Goal: Task Accomplishment & Management: Manage account settings

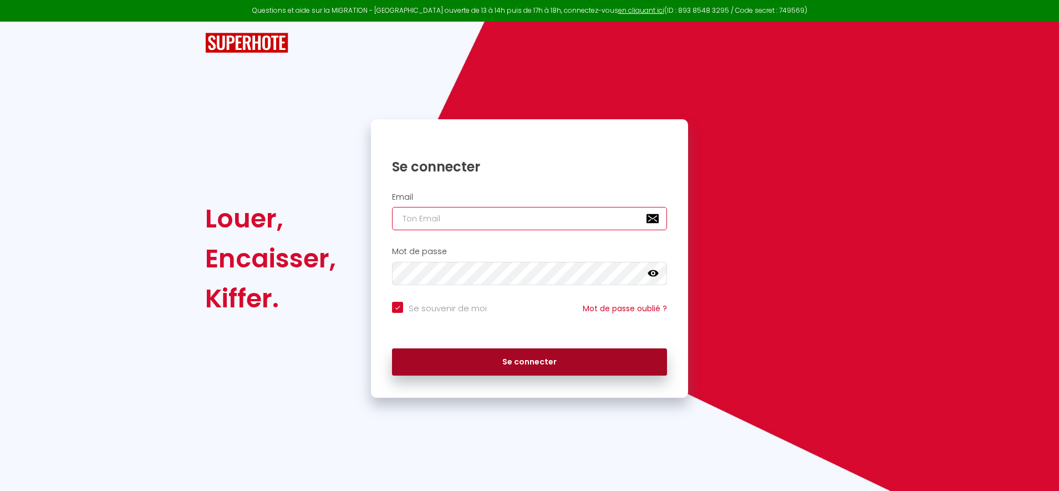
type input "[EMAIL_ADDRESS][DOMAIN_NAME]"
click at [494, 363] on button "Se connecter" at bounding box center [529, 362] width 275 height 28
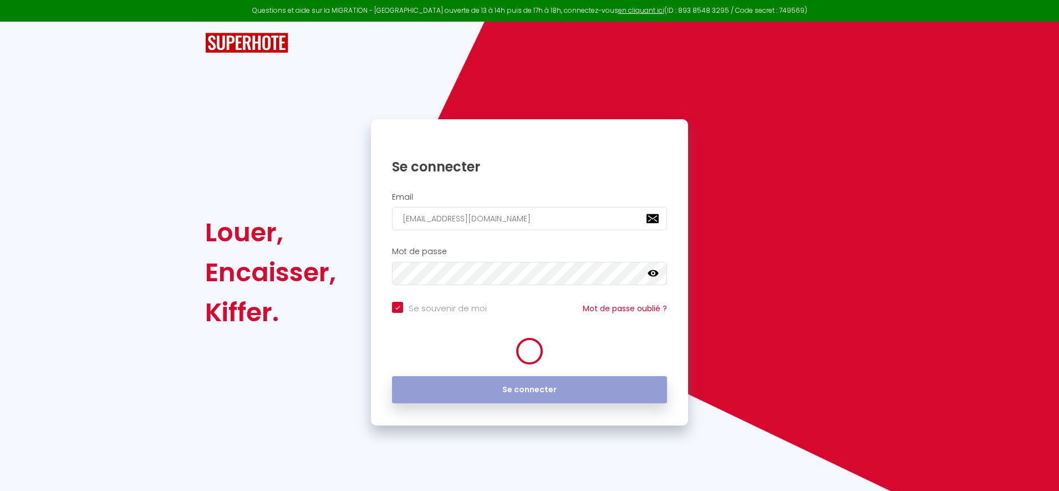
checkbox input "true"
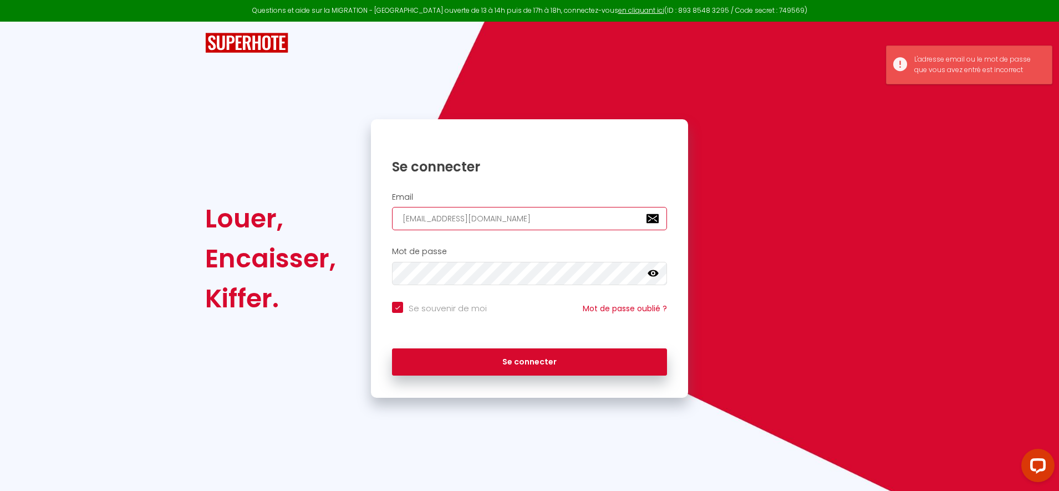
click at [474, 226] on input "[EMAIL_ADDRESS][DOMAIN_NAME]" at bounding box center [529, 218] width 275 height 23
type input "[DOMAIN_NAME]"
checkbox input "true"
click at [474, 226] on input "[DOMAIN_NAME]" at bounding box center [529, 218] width 275 height 23
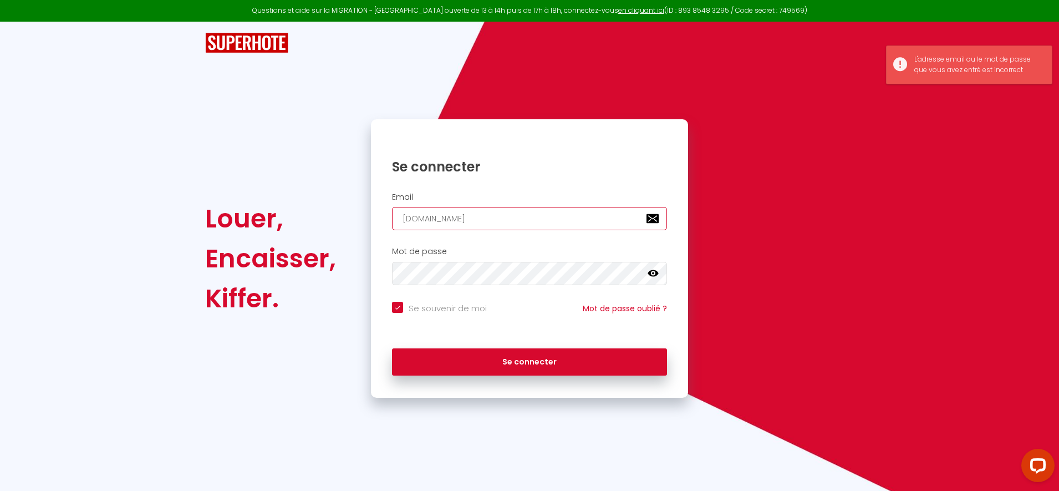
click at [474, 226] on input "[DOMAIN_NAME]" at bounding box center [529, 218] width 275 height 23
checkbox input "true"
click at [474, 226] on input "email" at bounding box center [529, 218] width 275 height 23
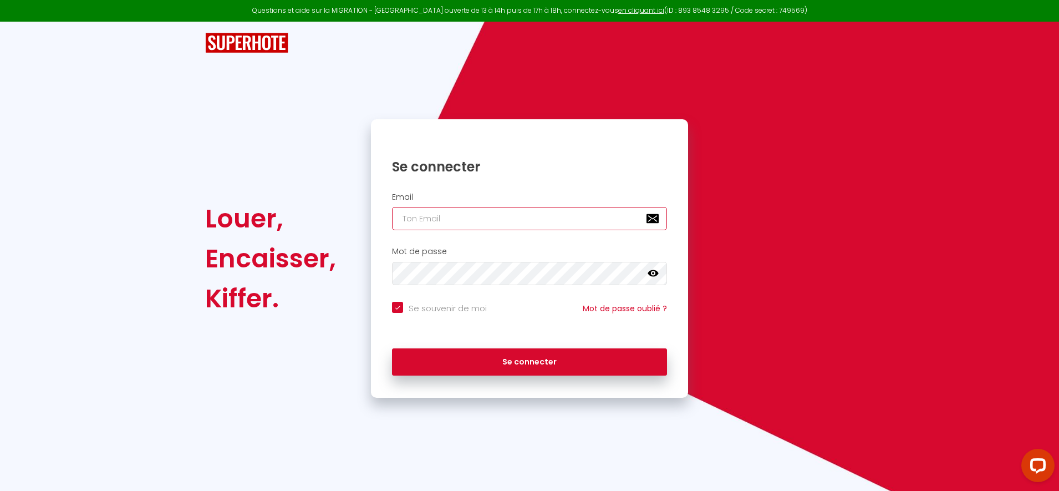
type input "[EMAIL_ADDRESS][DOMAIN_NAME]"
click at [650, 274] on icon at bounding box center [652, 273] width 11 height 7
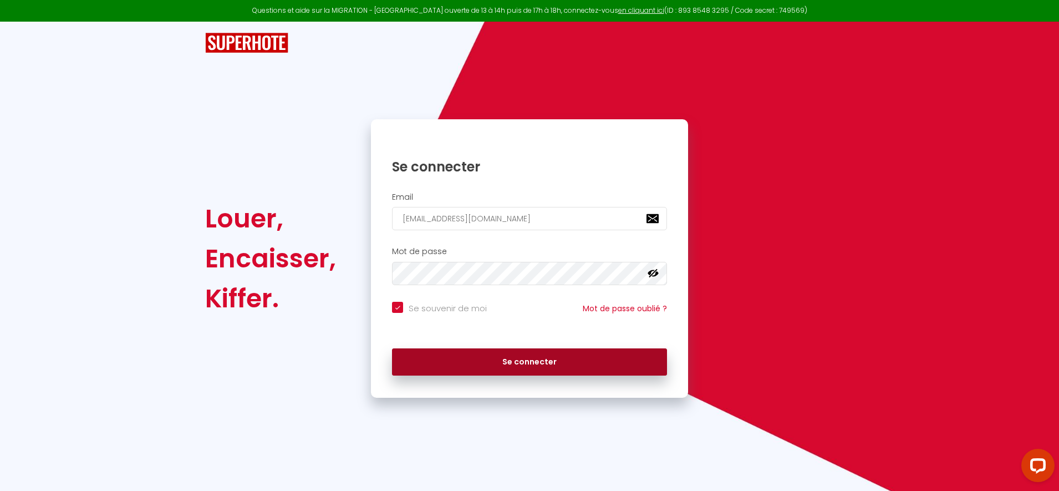
click at [529, 361] on button "Se connecter" at bounding box center [529, 362] width 275 height 28
checkbox input "true"
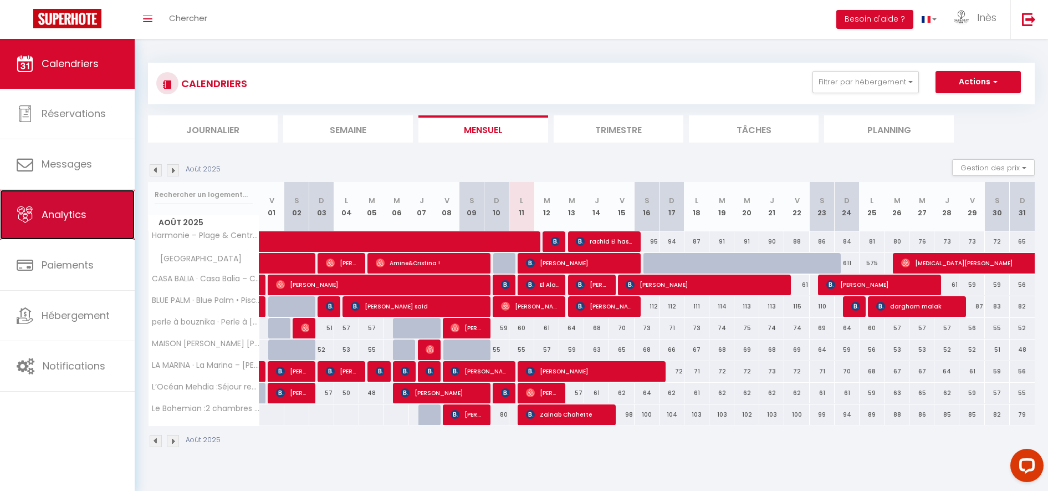
click at [78, 216] on span "Analytics" at bounding box center [64, 214] width 45 height 14
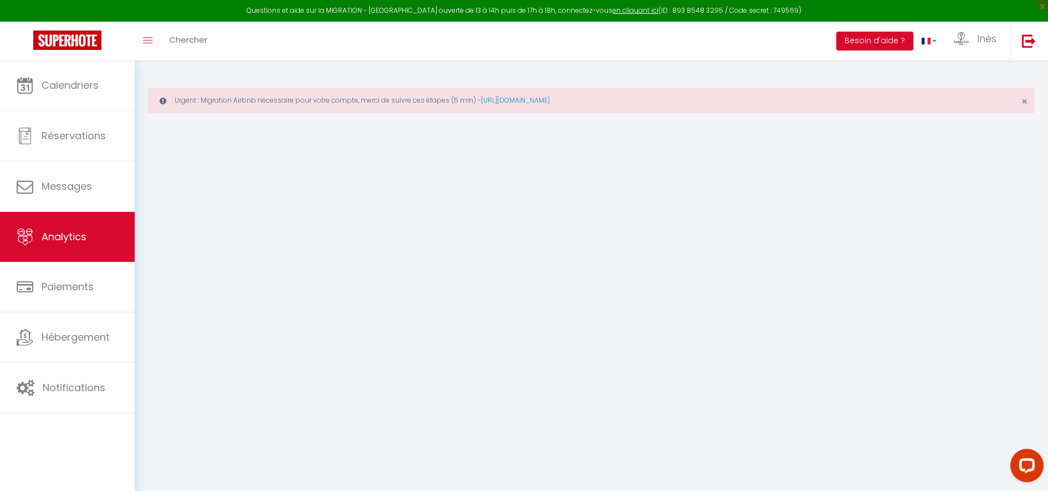
select select "2025"
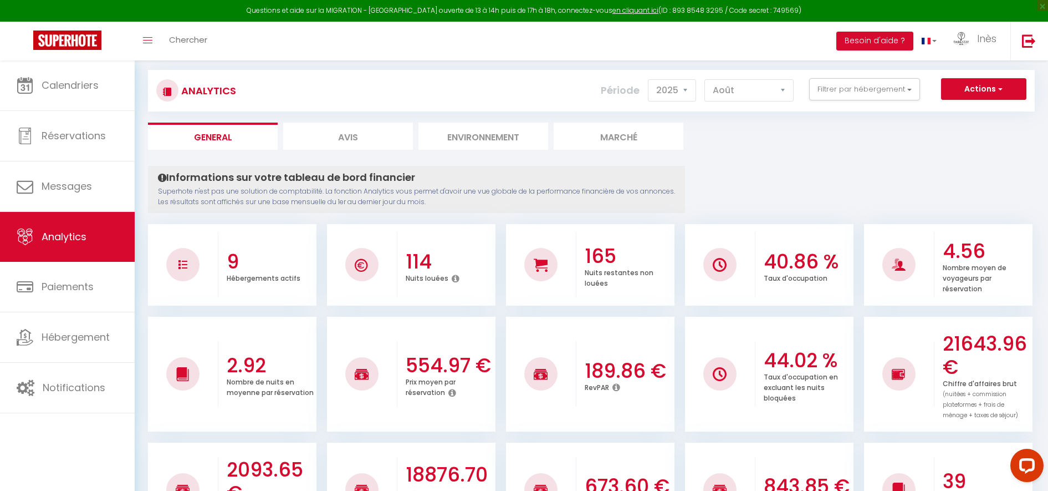
scroll to position [32, 0]
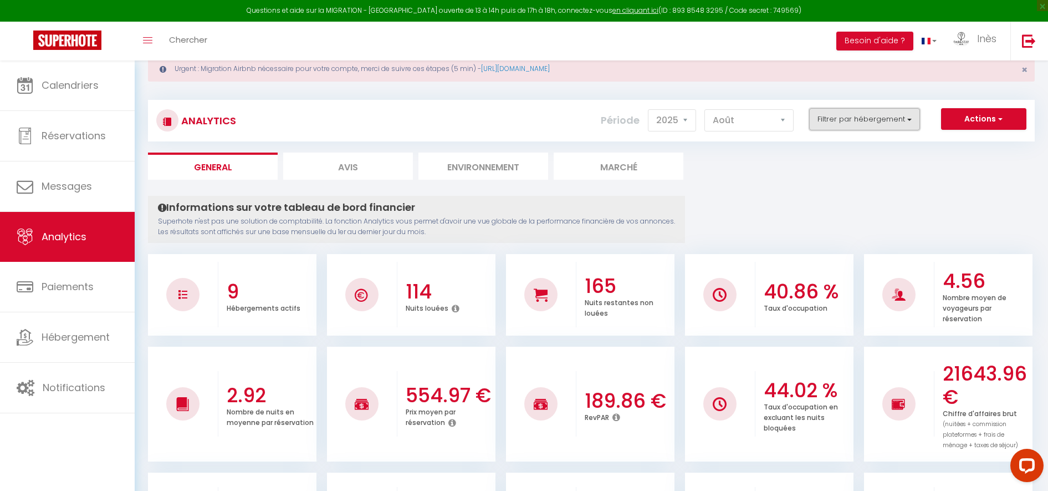
click at [892, 117] on button "Filtrer par hébergement" at bounding box center [864, 119] width 111 height 22
click at [751, 123] on select "[PERSON_NAME] Mars [PERSON_NAME] Juin Juillet Août Septembre Octobre Novembre D…" at bounding box center [749, 120] width 89 height 22
click at [705, 109] on select "[PERSON_NAME] Mars [PERSON_NAME] Juin Juillet Août Septembre Octobre Novembre D…" at bounding box center [749, 120] width 89 height 22
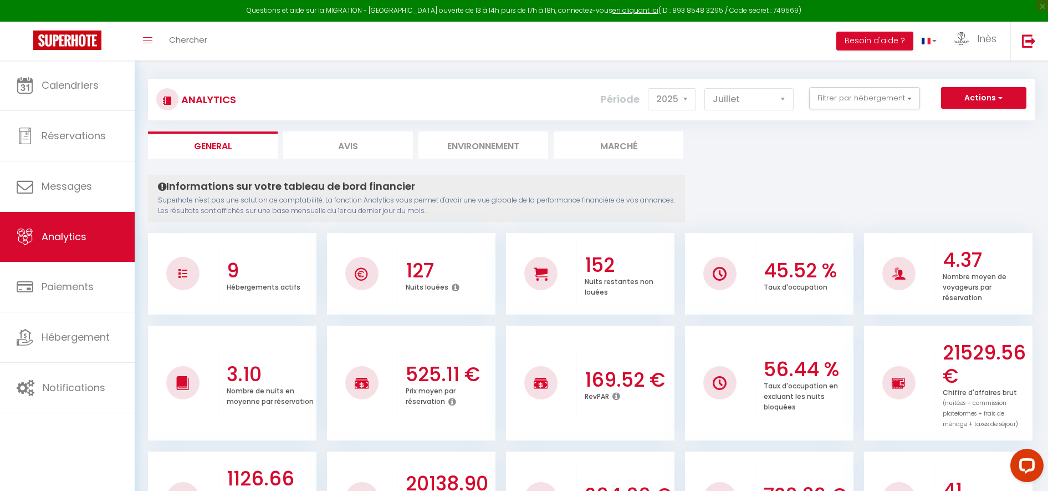
scroll to position [33, 0]
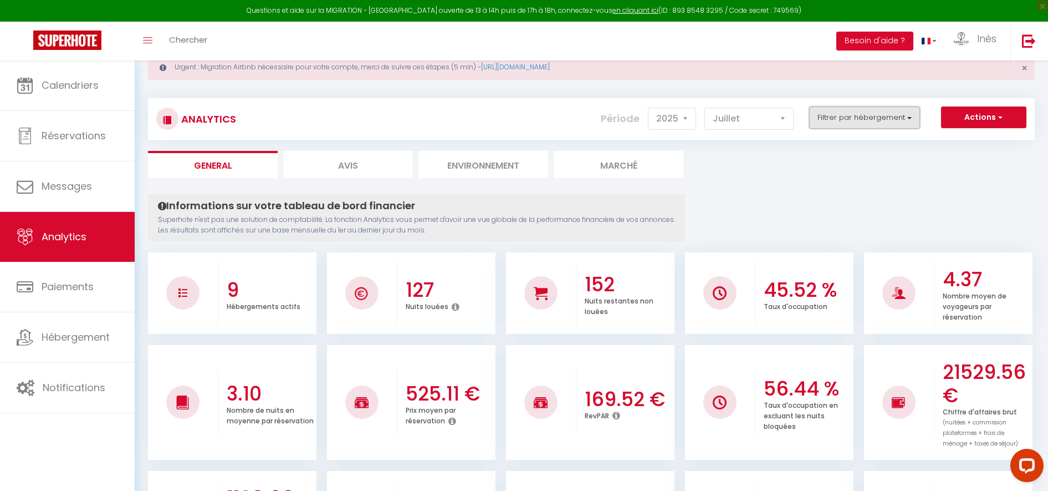
click at [880, 124] on button "Filtrer par hébergement" at bounding box center [864, 117] width 111 height 22
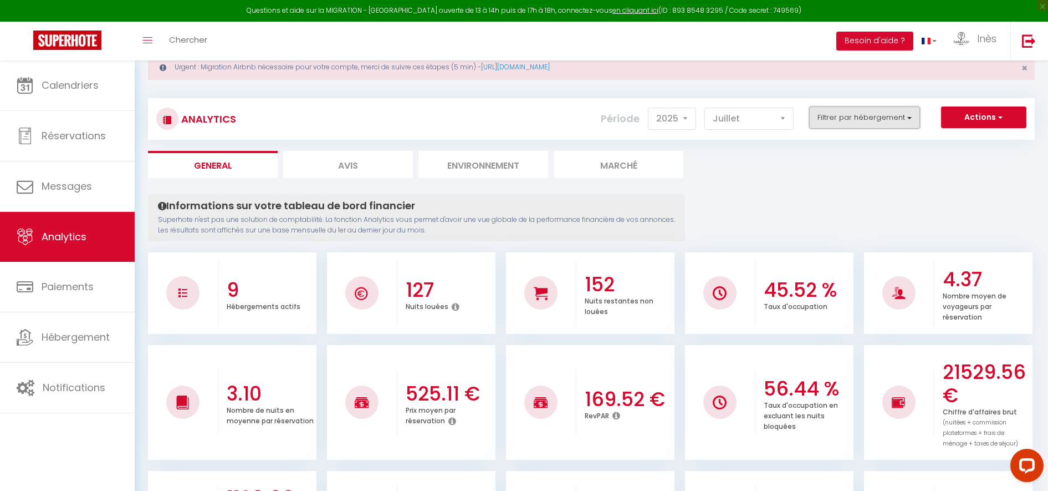
click at [875, 120] on button "Filtrer par hébergement" at bounding box center [864, 117] width 111 height 22
click at [776, 118] on select "[PERSON_NAME] Mars [PERSON_NAME] Juin Juillet Août Septembre Octobre Novembre D…" at bounding box center [749, 119] width 89 height 22
select select "8"
click at [705, 108] on select "[PERSON_NAME] Mars [PERSON_NAME] Juin Juillet Août Septembre Octobre Novembre D…" at bounding box center [749, 119] width 89 height 22
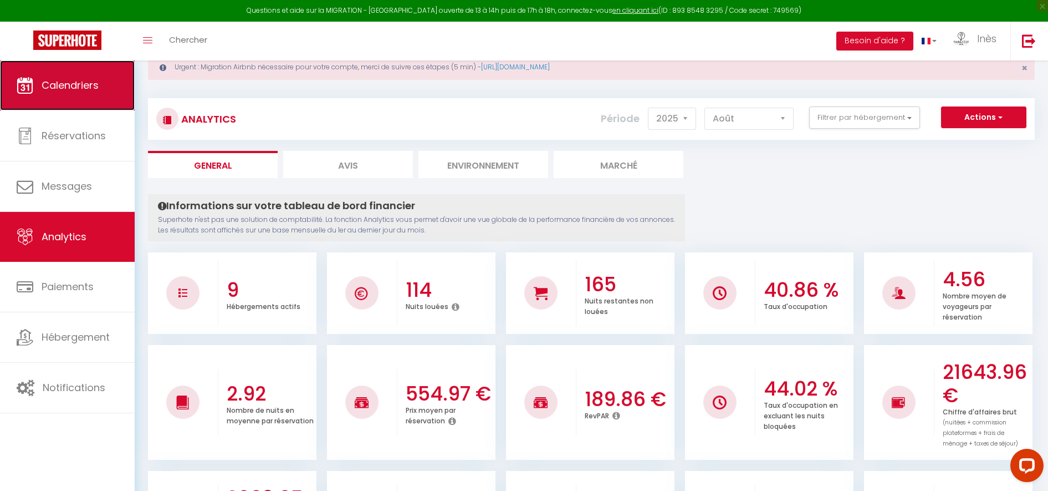
click at [51, 101] on link "Calendriers" at bounding box center [67, 85] width 135 height 50
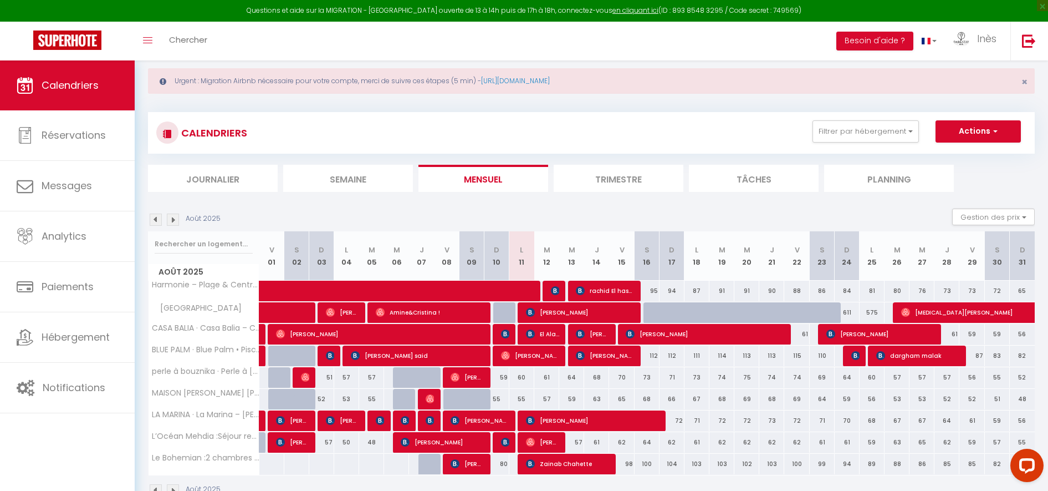
scroll to position [27, 0]
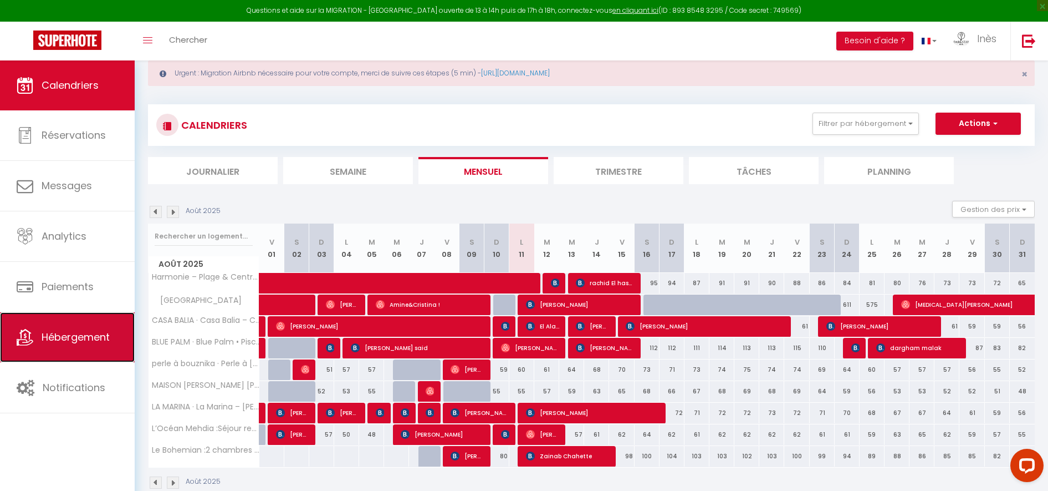
click at [80, 353] on link "Hébergement" at bounding box center [67, 337] width 135 height 50
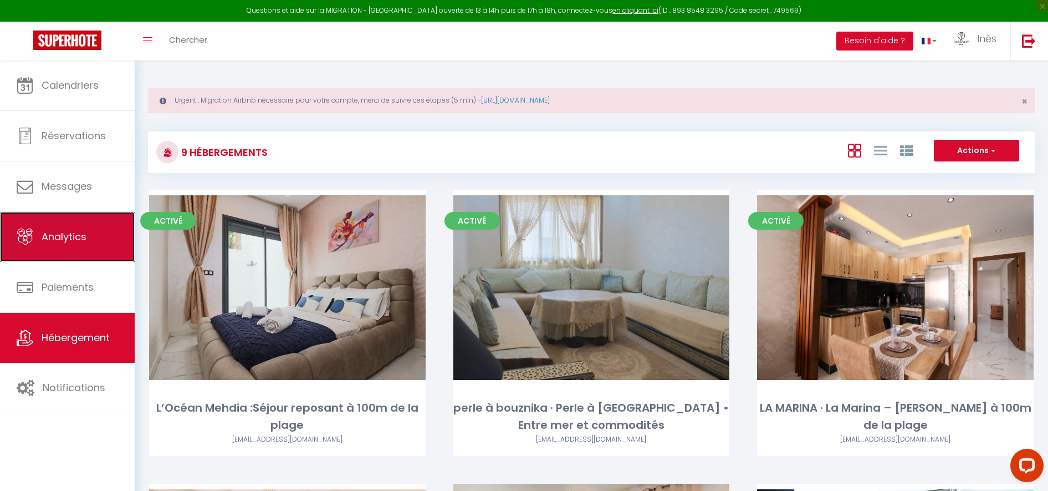
click at [94, 239] on link "Analytics" at bounding box center [67, 237] width 135 height 50
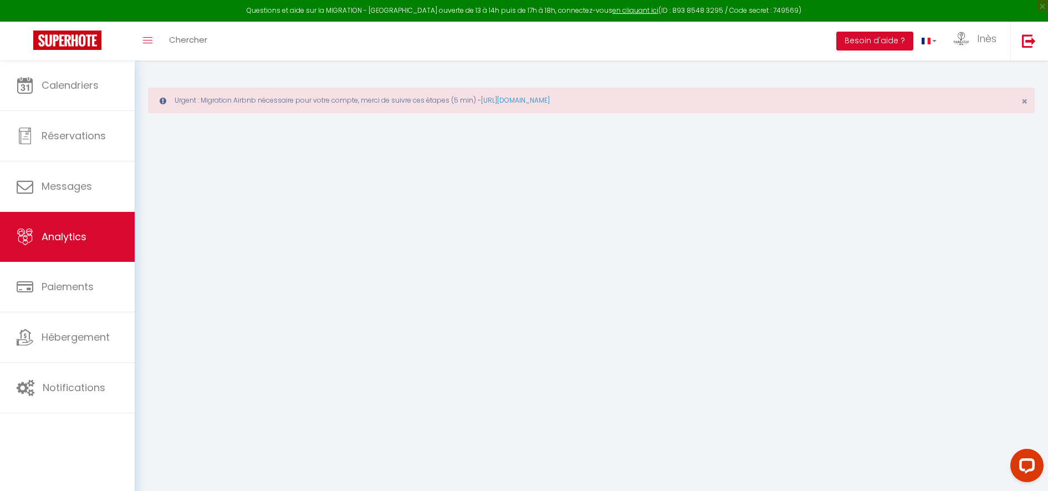
select select "2025"
select select "8"
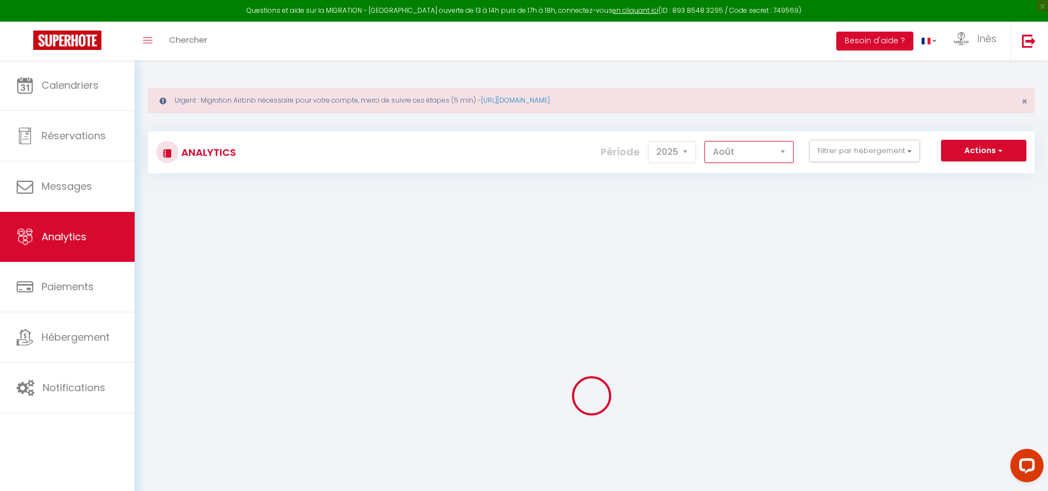
click at [783, 151] on select "[PERSON_NAME] Mars [PERSON_NAME] Juin Juillet Août Septembre Octobre Novembre D…" at bounding box center [749, 152] width 89 height 22
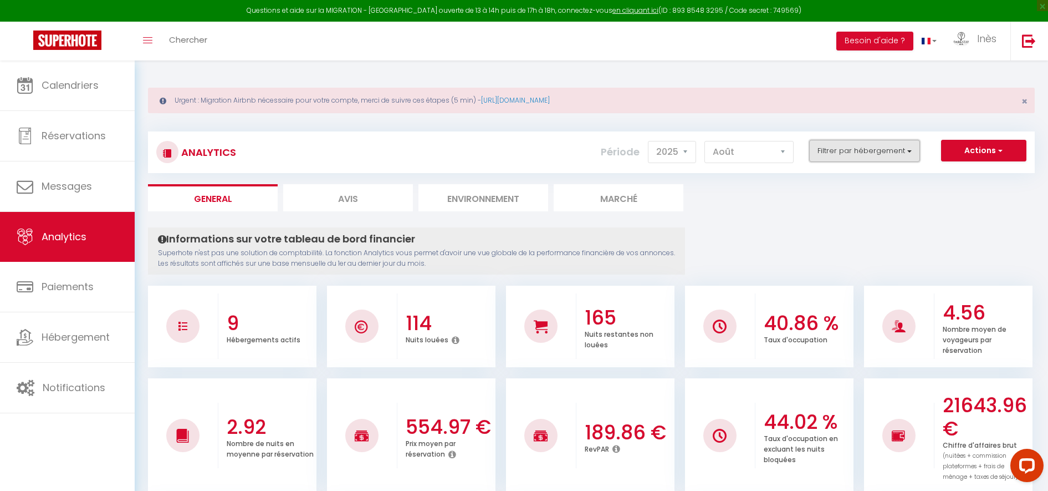
click at [865, 153] on button "Filtrer par hébergement" at bounding box center [864, 151] width 111 height 22
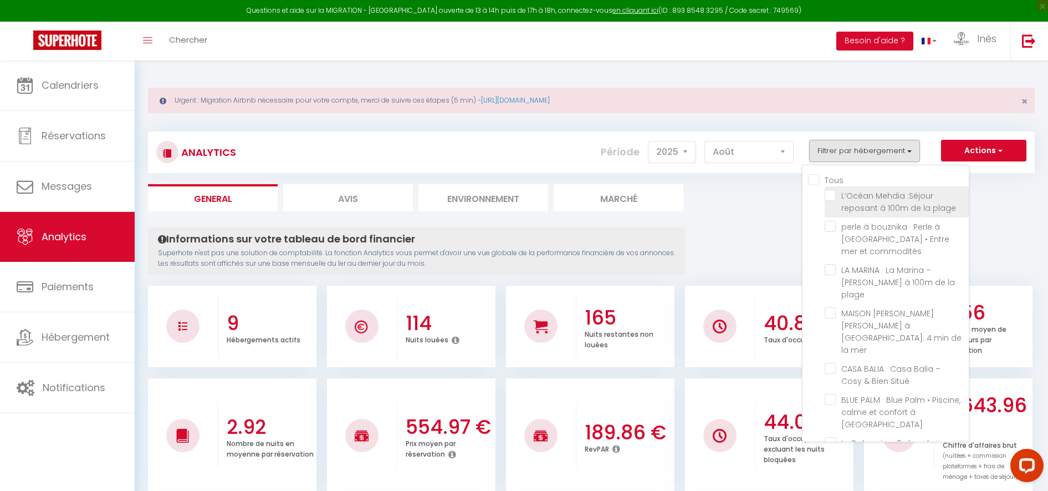
click at [867, 202] on span "L’Océan Mehdia :Séjour reposant à 100m de la plage" at bounding box center [898, 201] width 115 height 23
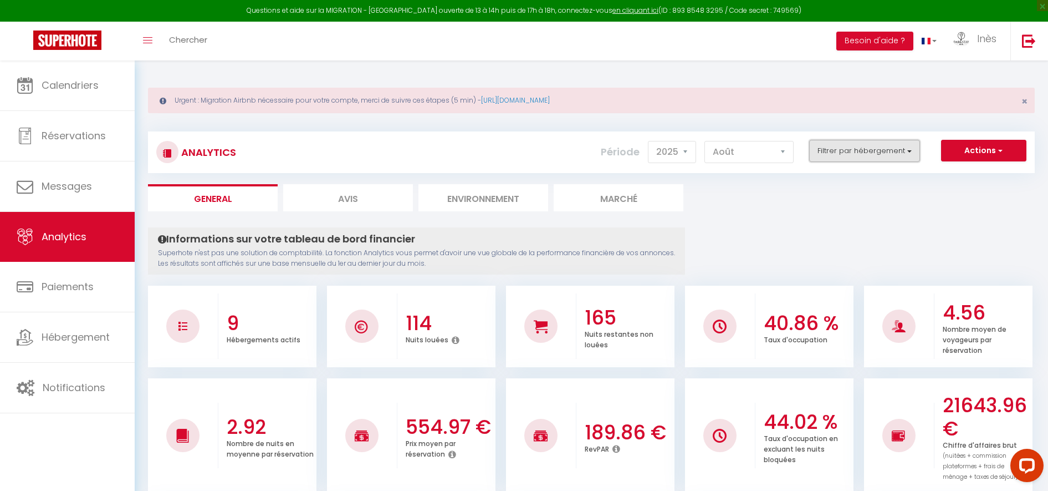
click at [861, 150] on button "Filtrer par hébergement" at bounding box center [864, 151] width 111 height 22
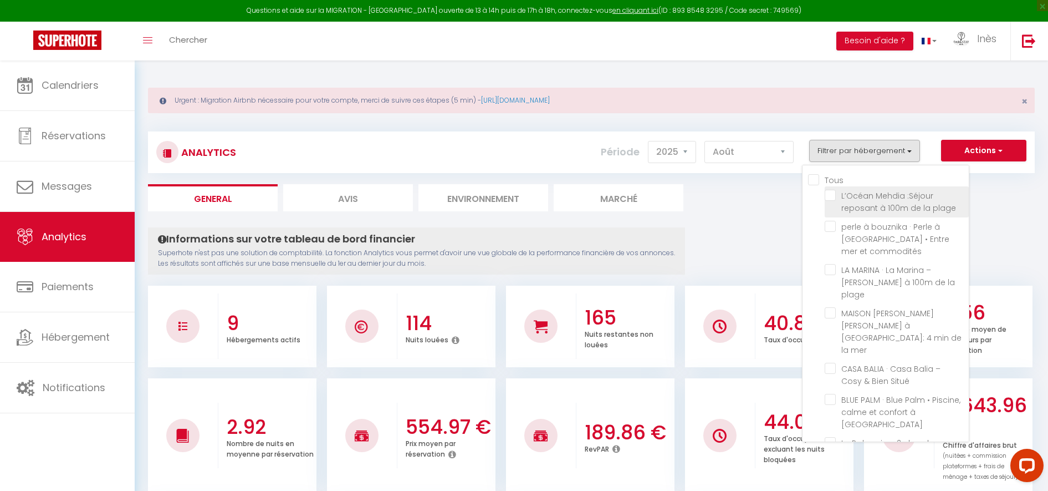
click at [834, 196] on plage "checkbox" at bounding box center [897, 195] width 144 height 11
checkbox plage "true"
checkbox commodités "false"
checkbox plage "false"
checkbox mer "false"
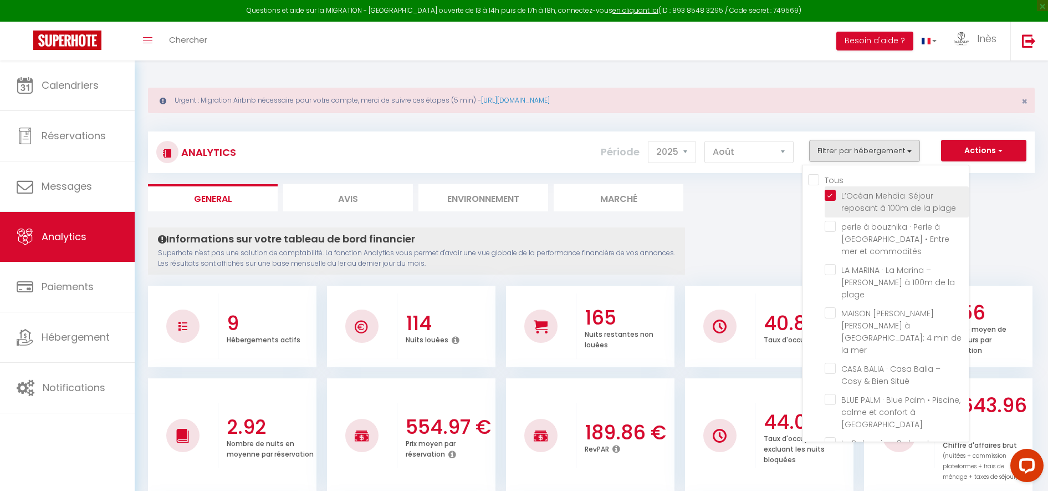
checkbox Situé "false"
checkbox Tanger "false"
checkbox mer "false"
checkbox Cotta "false"
checkbox BNB "false"
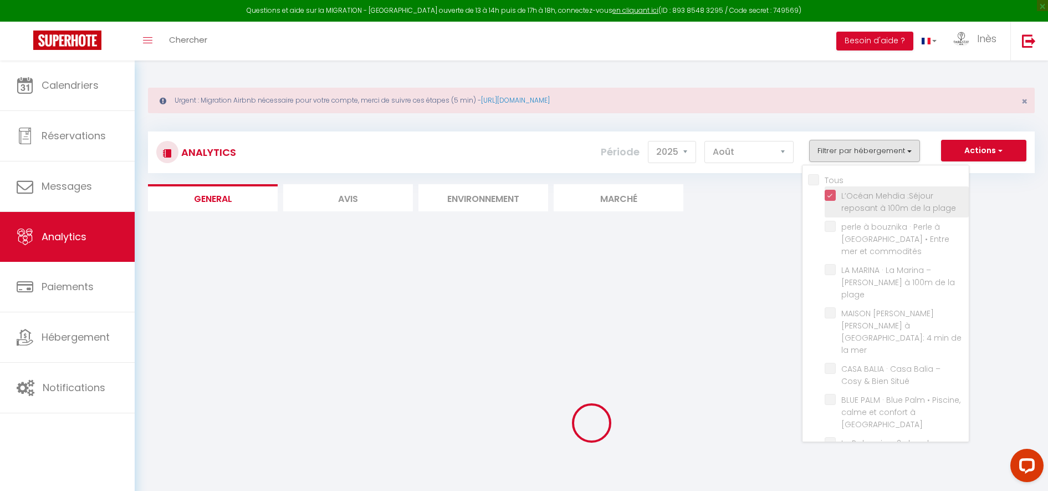
checkbox commodités "false"
checkbox plage "false"
checkbox mer "false"
checkbox Situé "false"
checkbox Tanger "false"
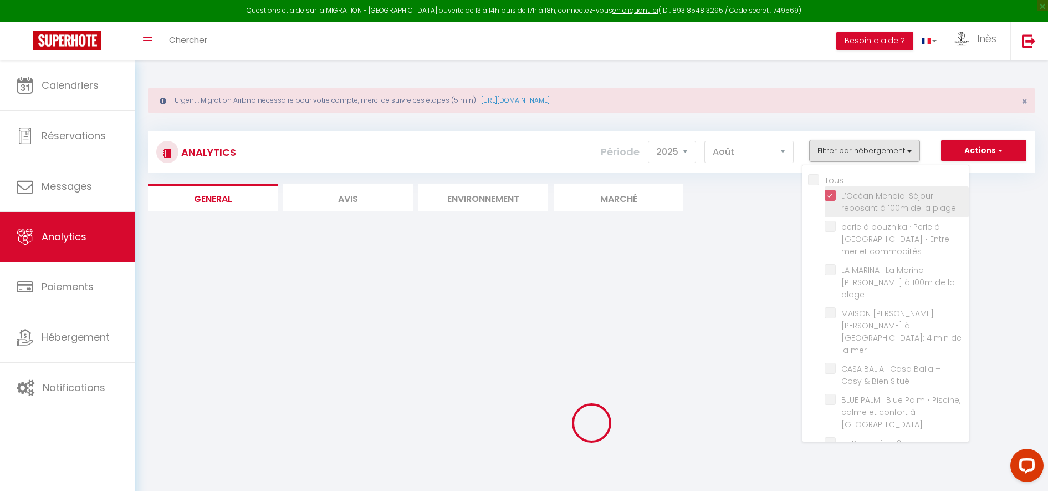
checkbox mer "false"
checkbox Cotta "false"
checkbox BNB "false"
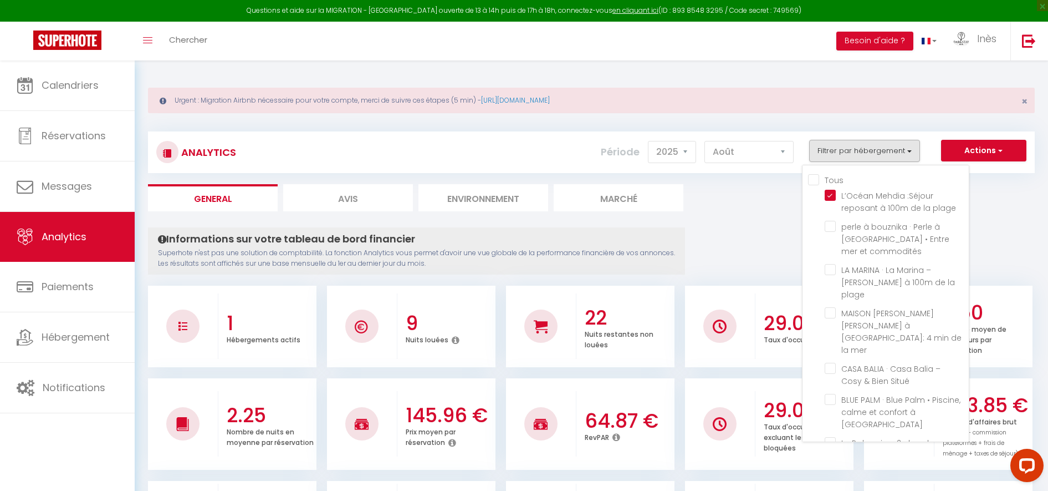
click at [805, 122] on div "Analytics Actions Génération SuperConciergerie Génération SuperAnalyzer Générat…" at bounding box center [591, 147] width 887 height 52
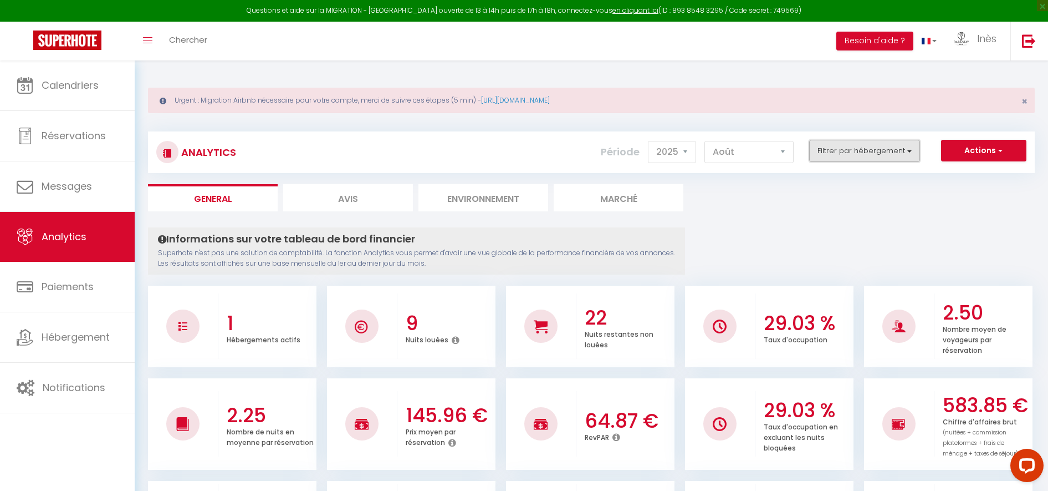
click at [852, 150] on button "Filtrer par hébergement" at bounding box center [864, 151] width 111 height 22
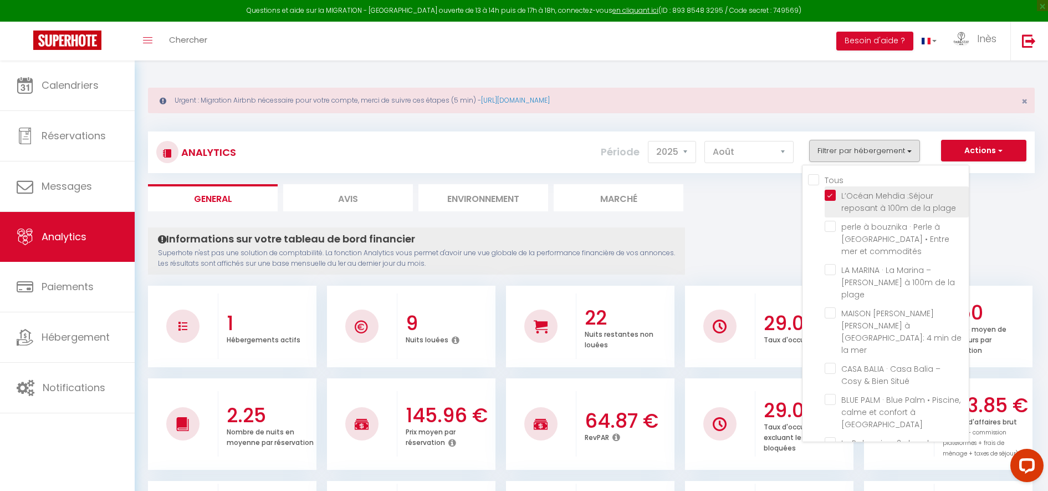
click at [831, 196] on plage "checkbox" at bounding box center [897, 195] width 144 height 11
checkbox plage "false"
checkbox commodités "false"
checkbox plage "false"
checkbox mer "false"
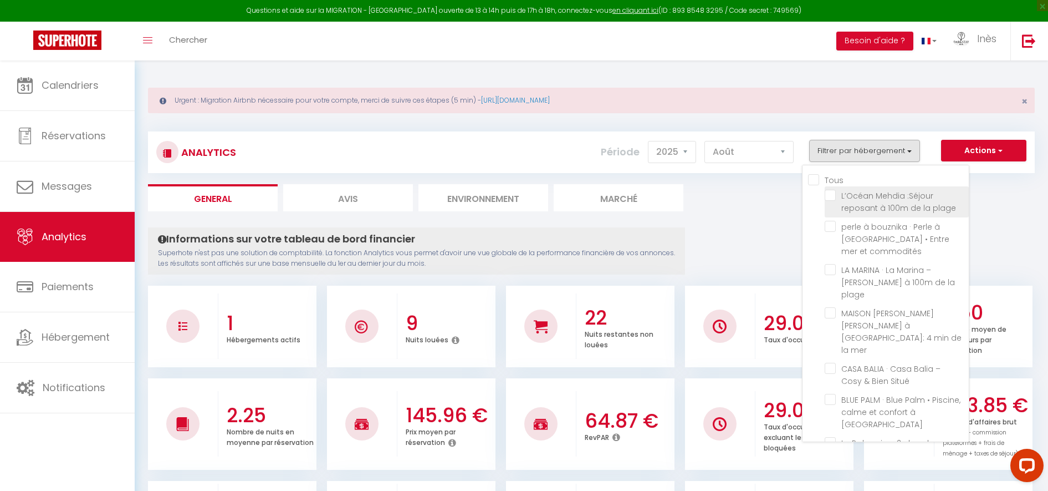
checkbox Situé "false"
checkbox Tanger "false"
checkbox mer "false"
checkbox Cotta "false"
checkbox BNB "false"
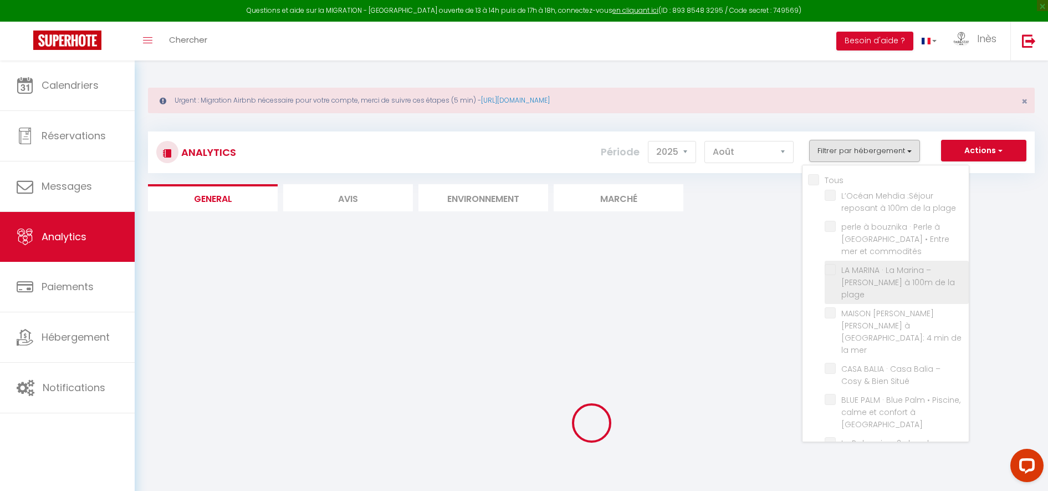
checkbox commodités "false"
checkbox plage "false"
checkbox mer "false"
checkbox Situé "false"
checkbox Tanger "false"
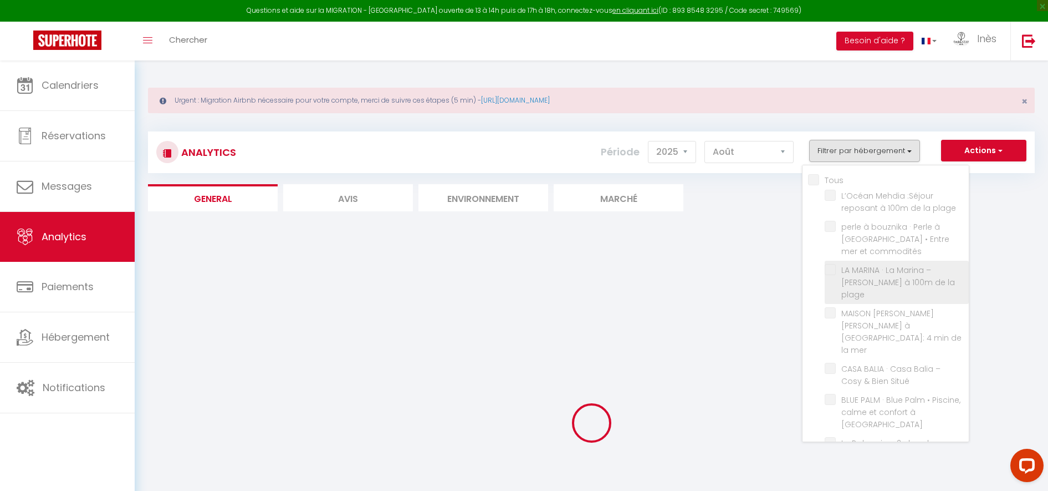
checkbox mer "false"
checkbox Cotta "false"
checkbox BNB "false"
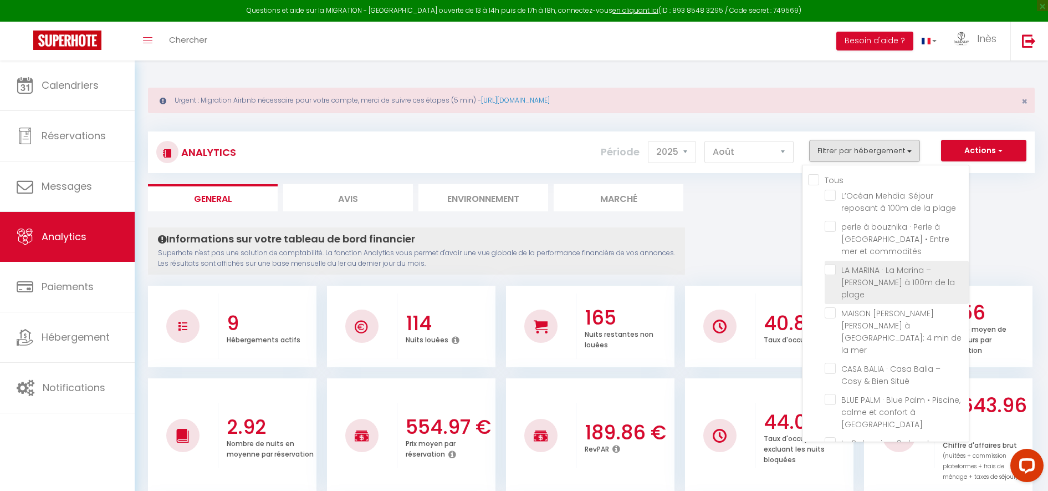
click at [835, 273] on plage "checkbox" at bounding box center [897, 269] width 144 height 11
checkbox plage "true"
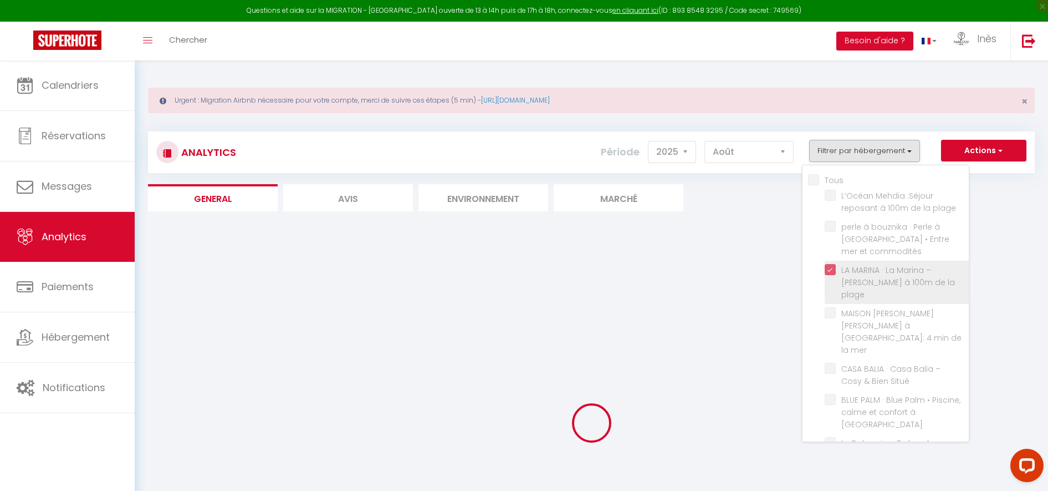
checkbox commodités "false"
checkbox mer "false"
checkbox Situé "false"
checkbox Tanger "false"
checkbox mer "false"
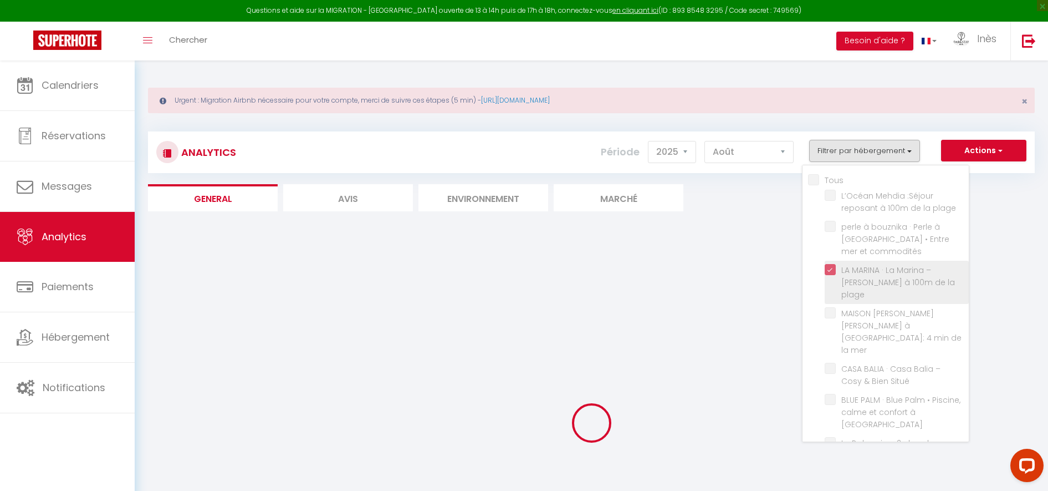
checkbox Cotta "false"
checkbox BNB "false"
checkbox commodités "false"
checkbox mer "false"
checkbox Situé "false"
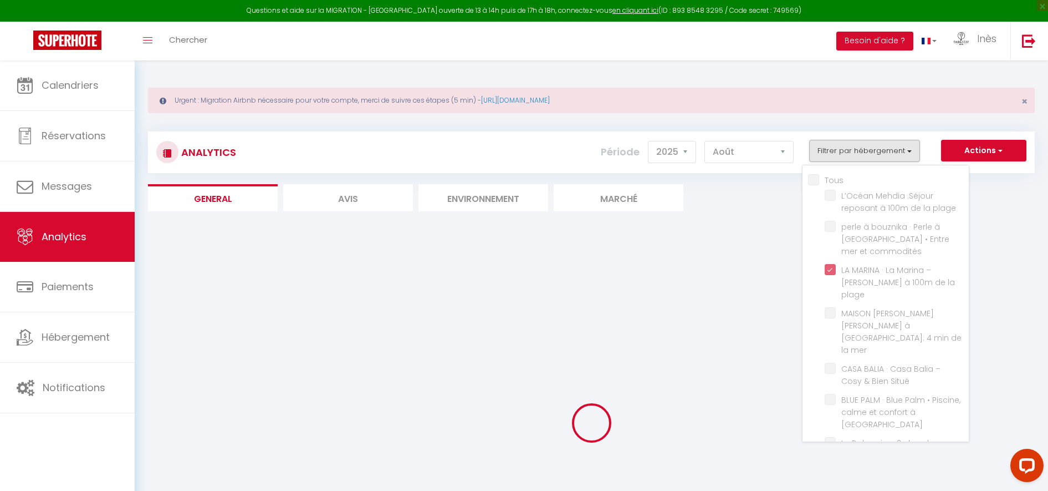
checkbox Tanger "false"
checkbox mer "false"
checkbox Cotta "false"
checkbox BNB "false"
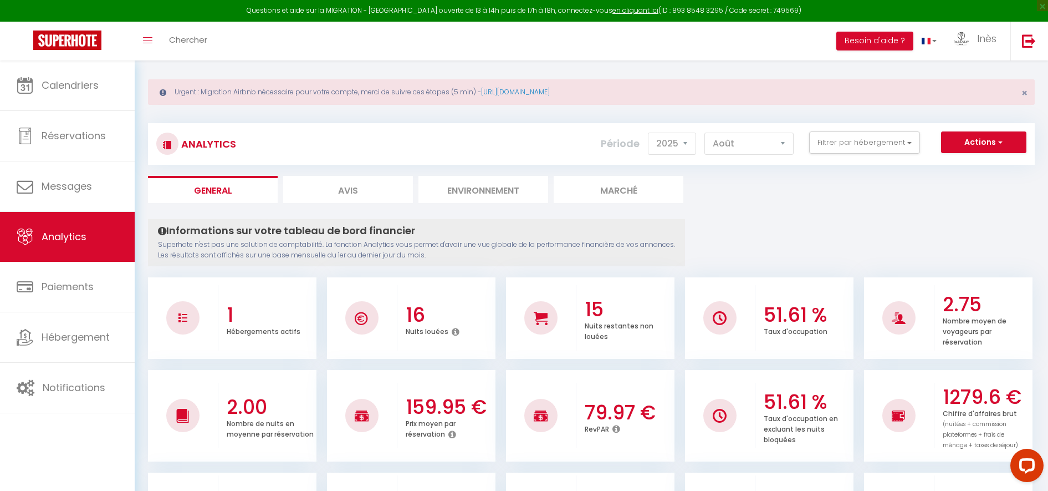
scroll to position [11, 0]
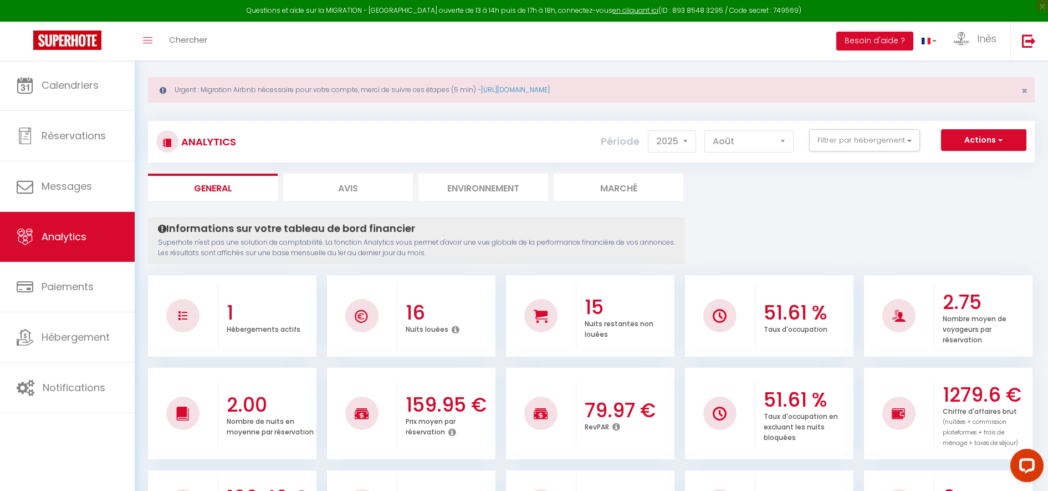
click at [873, 182] on ul "General Avis Environnement Marché" at bounding box center [591, 186] width 887 height 27
click at [852, 137] on button "Filtrer par hébergement" at bounding box center [864, 140] width 111 height 22
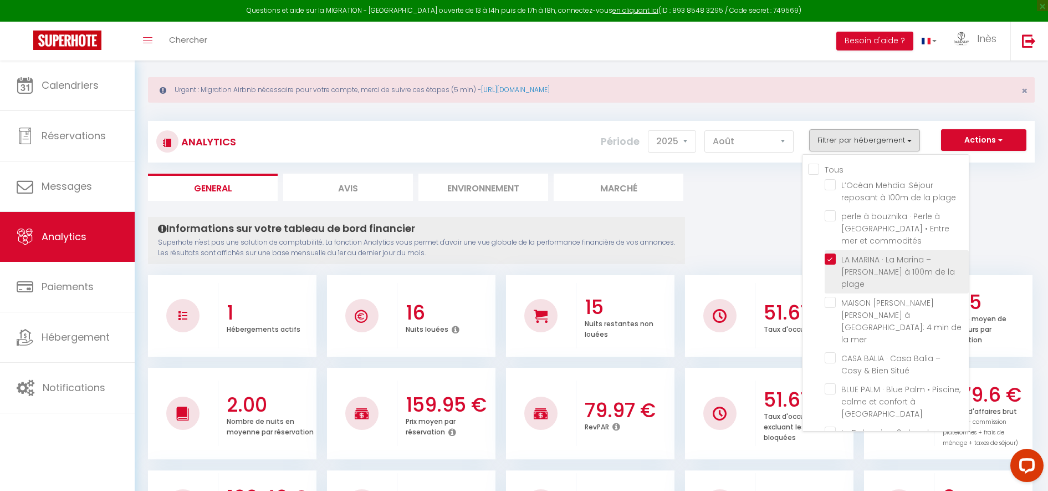
click at [836, 259] on plage "checkbox" at bounding box center [897, 258] width 144 height 11
checkbox plage "false"
checkbox commodités "false"
checkbox mer "false"
checkbox Situé "false"
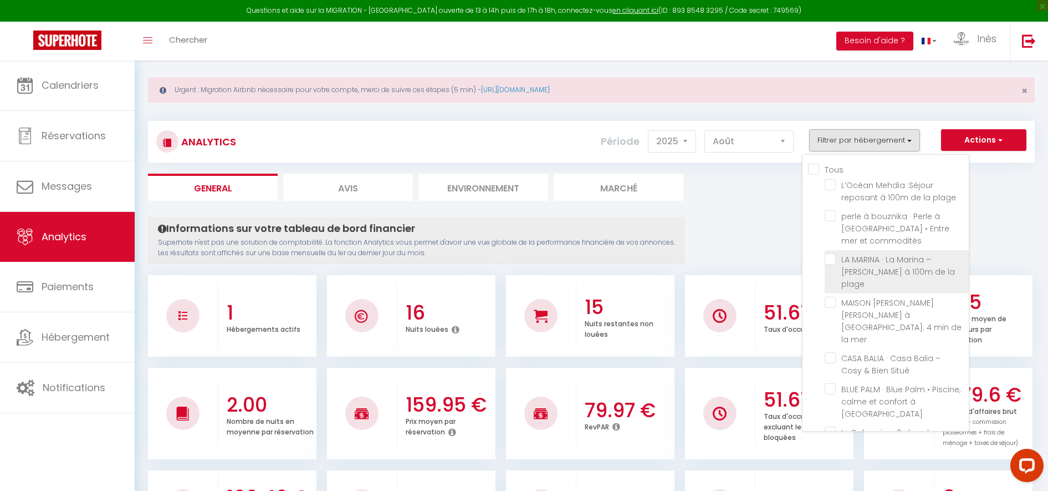
checkbox Tanger "false"
checkbox mer "false"
checkbox Cotta "false"
checkbox BNB "false"
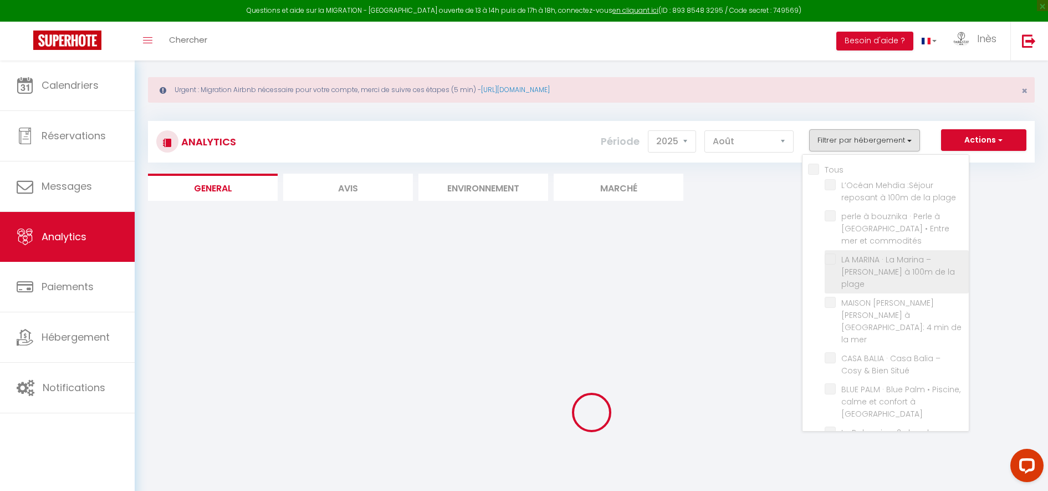
checkbox commodités "false"
checkbox mer "false"
checkbox Situé "false"
checkbox Tanger "false"
checkbox mer "false"
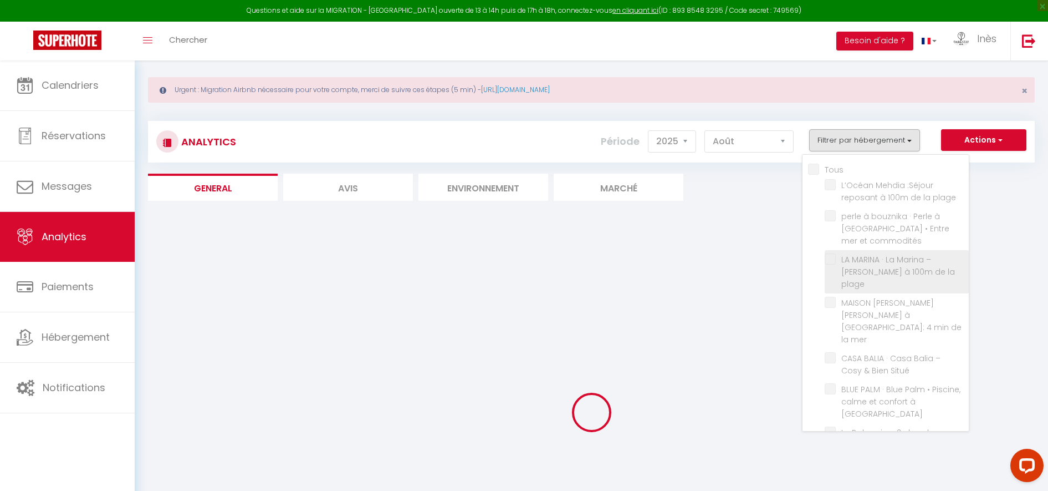
checkbox Cotta "false"
checkbox BNB "false"
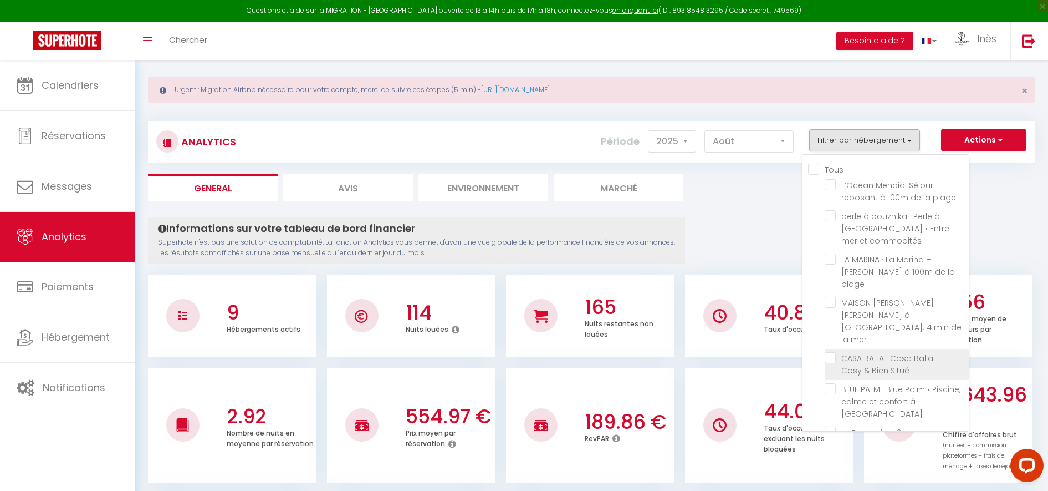
click at [833, 352] on Situé "checkbox" at bounding box center [897, 357] width 144 height 11
checkbox Situé "true"
checkbox commodités "false"
checkbox mer "false"
checkbox Tanger "false"
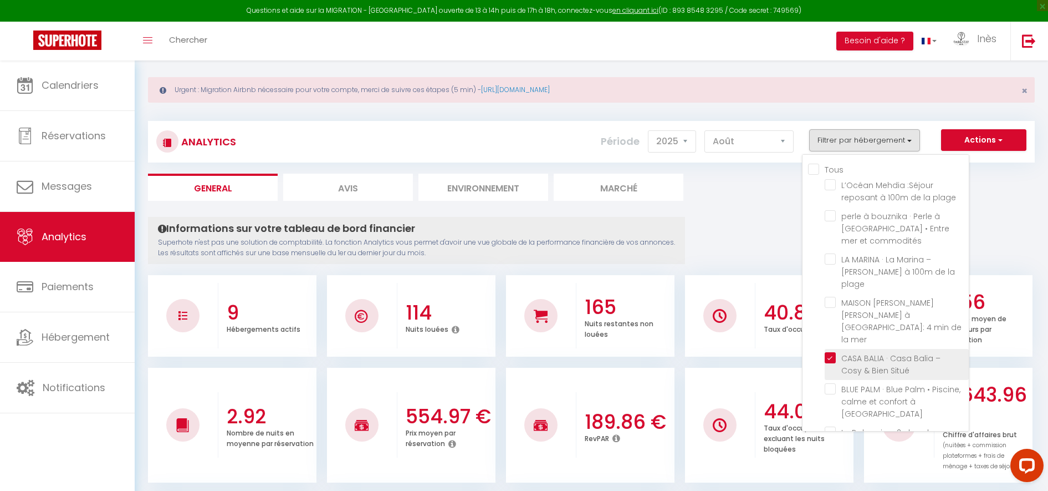
checkbox mer "false"
checkbox Cotta "false"
checkbox BNB "false"
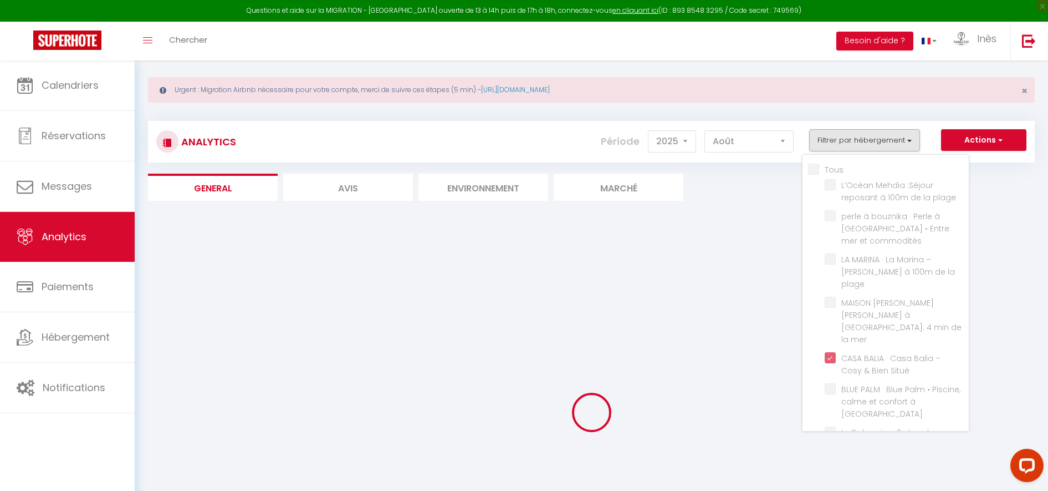
checkbox commodités "false"
checkbox mer "false"
checkbox Tanger "false"
checkbox mer "false"
checkbox Cotta "false"
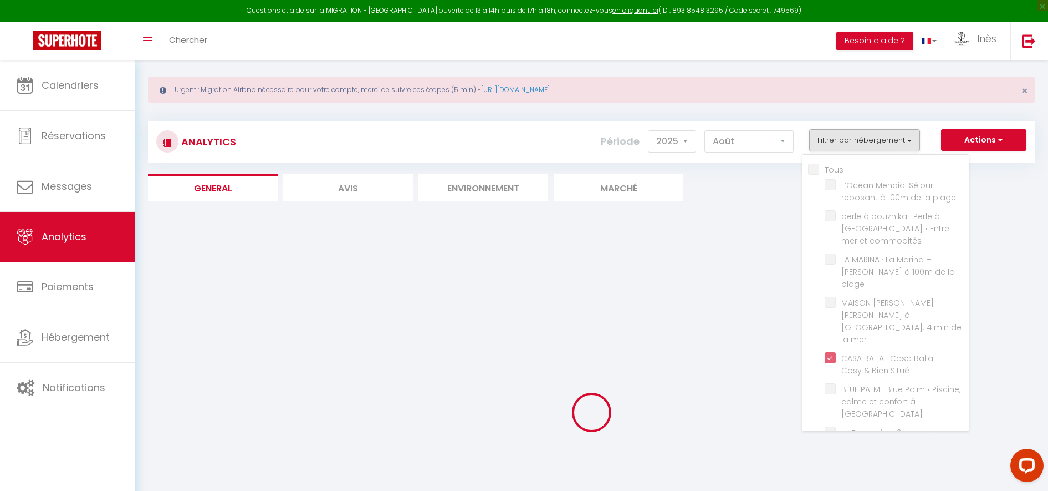
checkbox BNB "false"
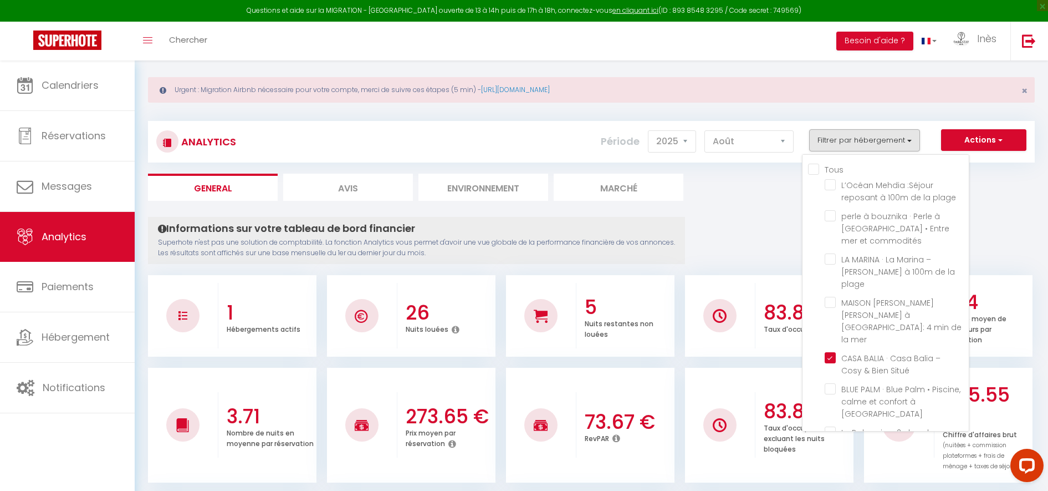
click at [757, 185] on ul "General Avis Environnement Marché" at bounding box center [591, 186] width 887 height 27
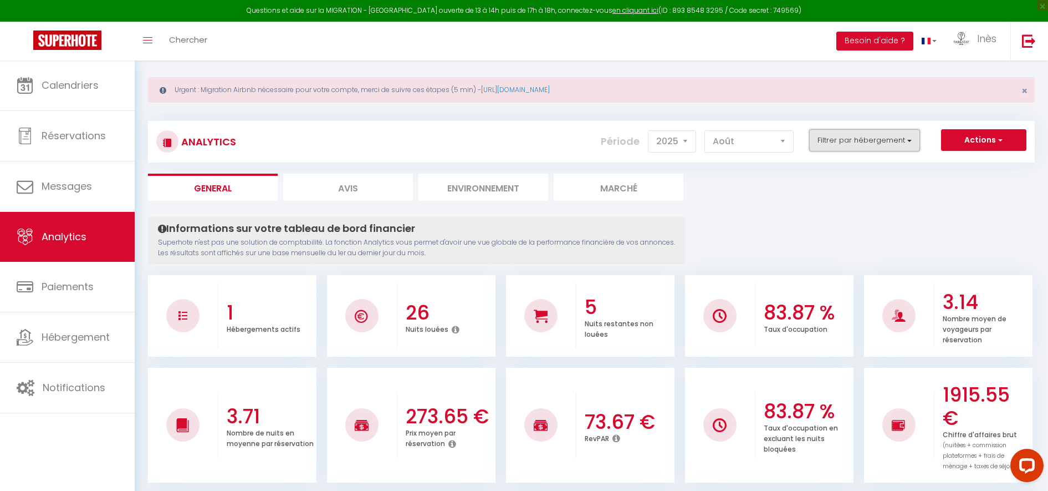
click at [841, 142] on button "Filtrer par hébergement" at bounding box center [864, 140] width 111 height 22
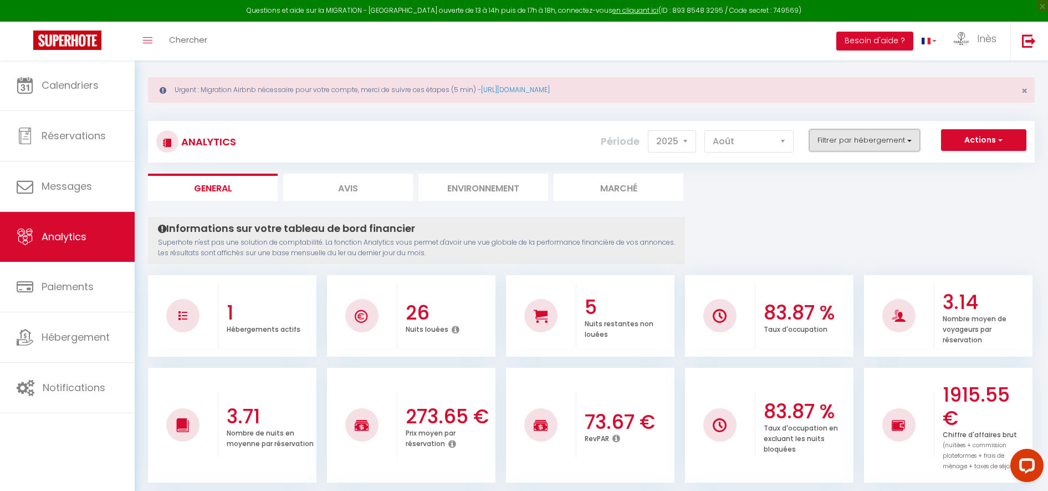
click at [840, 140] on button "Filtrer par hébergement" at bounding box center [864, 140] width 111 height 22
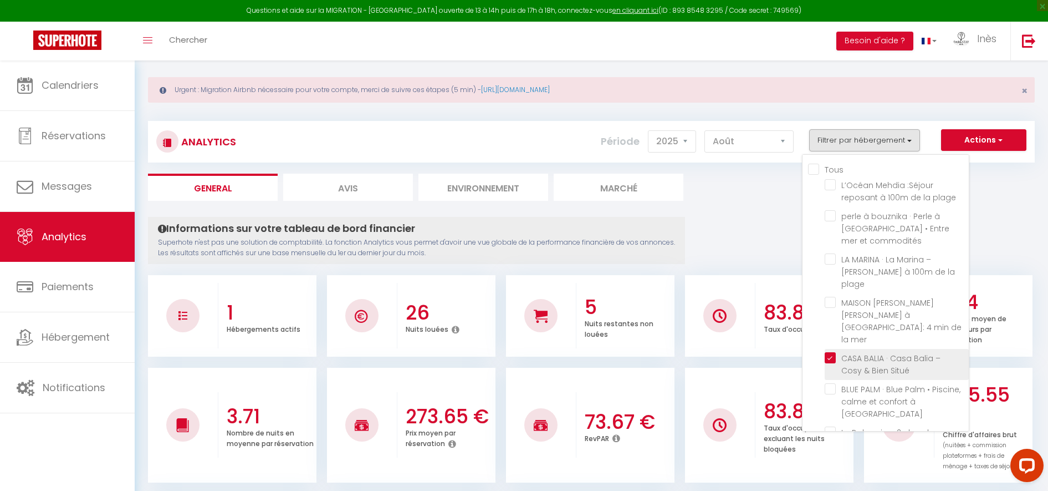
click at [826, 352] on Situé "checkbox" at bounding box center [897, 357] width 144 height 11
checkbox Situé "false"
checkbox commodités "false"
checkbox mer "false"
checkbox Tanger "false"
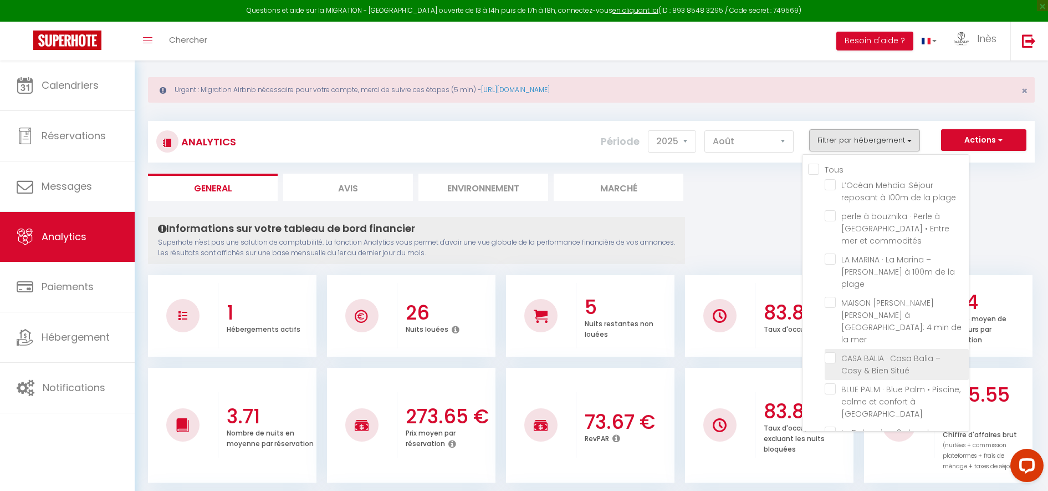
checkbox mer "false"
checkbox Cotta "false"
checkbox BNB "false"
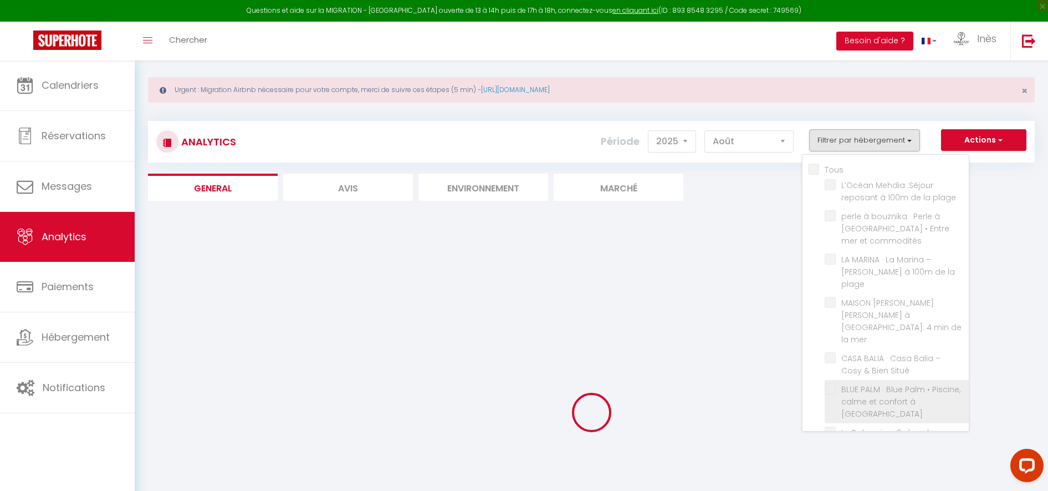
checkbox commodités "false"
checkbox mer "false"
checkbox Tanger "false"
checkbox mer "false"
checkbox Cotta "false"
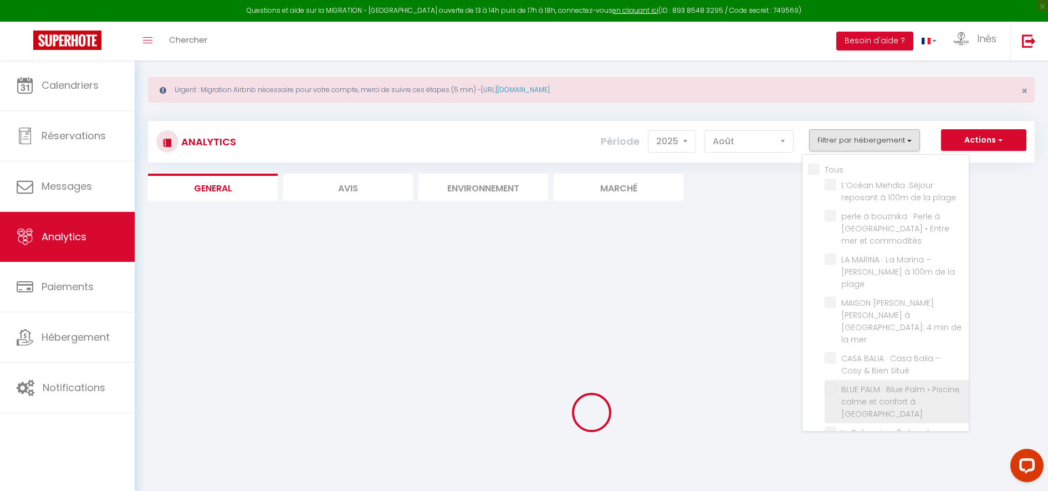
checkbox BNB "false"
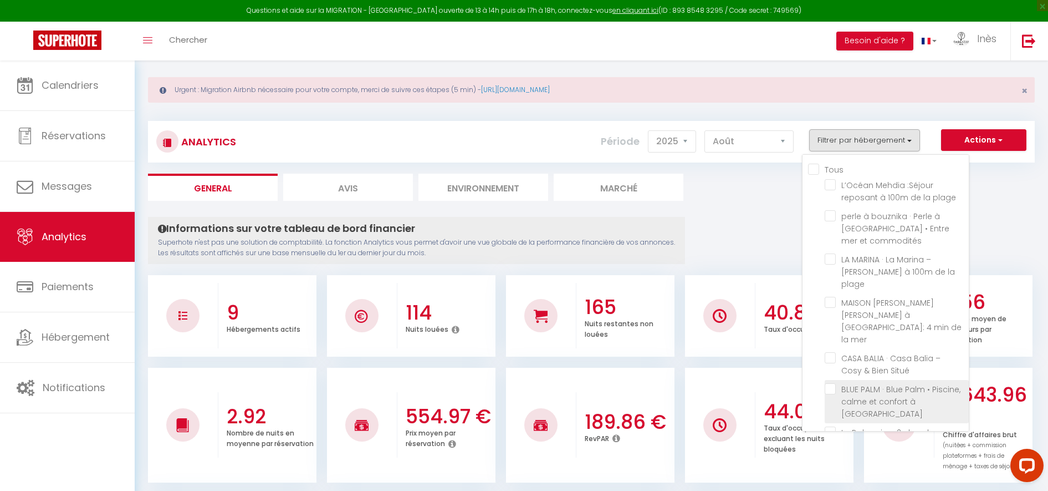
click at [835, 383] on Tanger "checkbox" at bounding box center [897, 388] width 144 height 11
checkbox Tanger "true"
checkbox commodités "false"
checkbox mer "false"
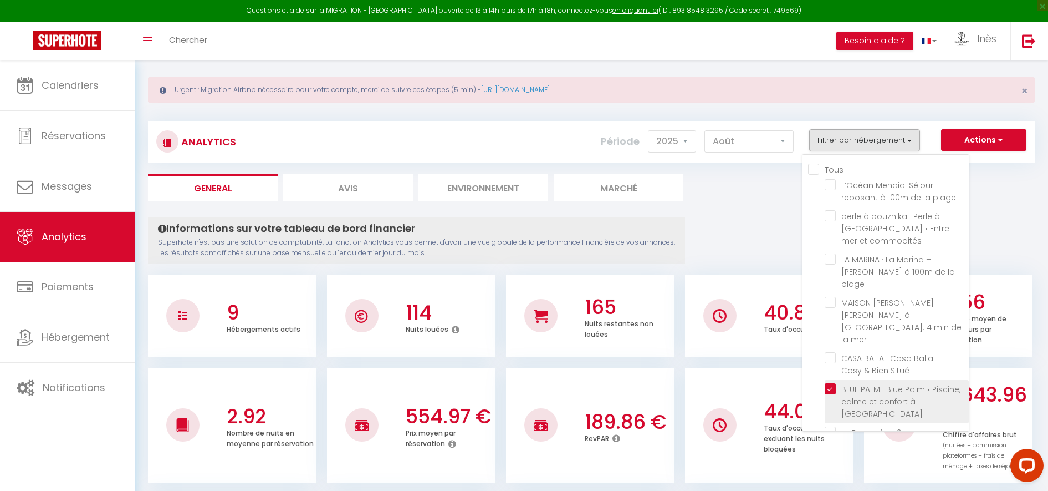
checkbox Cotta "false"
checkbox BNB "false"
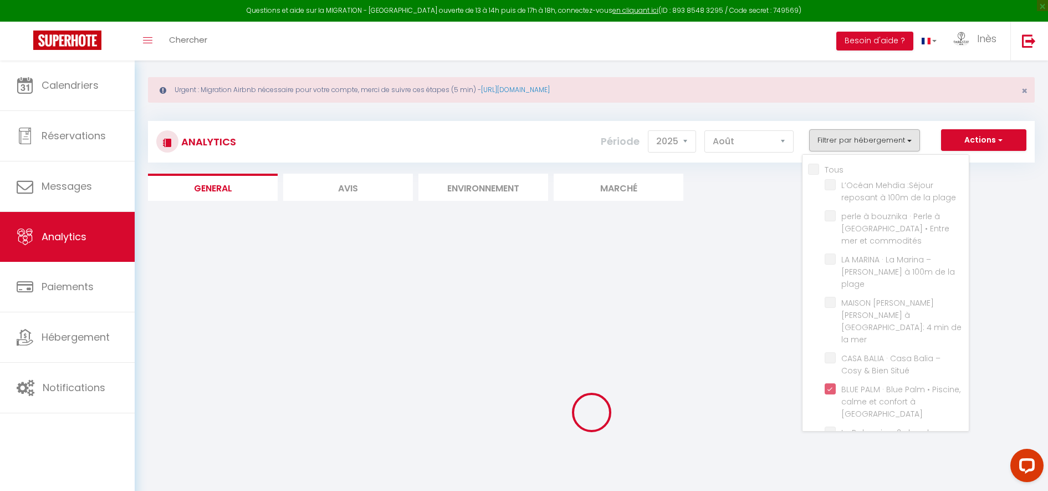
checkbox commodités "false"
checkbox mer "false"
checkbox Cotta "false"
checkbox BNB "false"
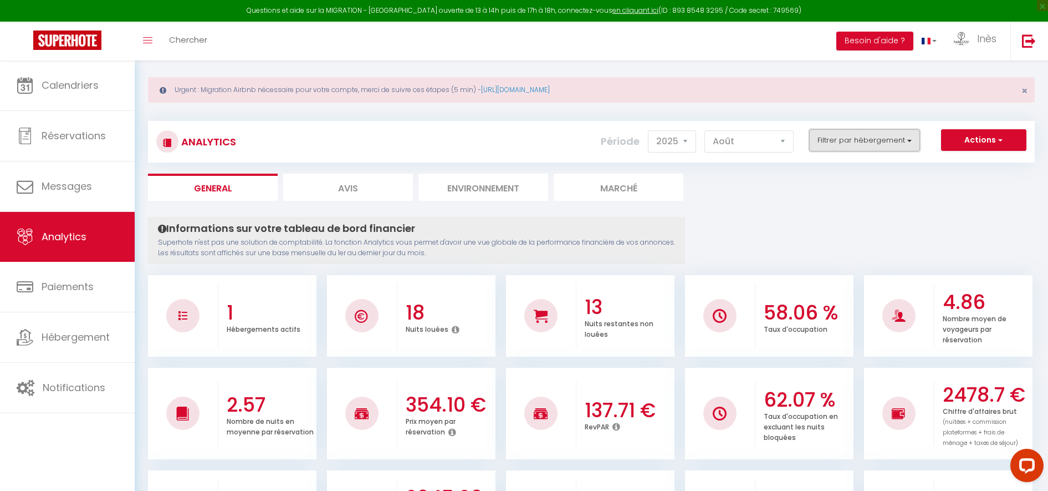
click at [859, 146] on button "Filtrer par hébergement" at bounding box center [864, 140] width 111 height 22
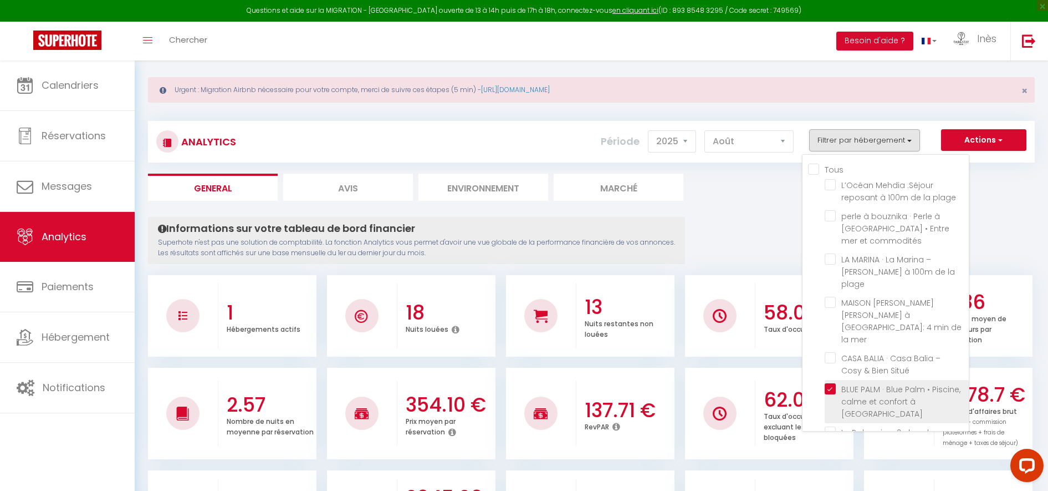
click at [828, 383] on Tanger "checkbox" at bounding box center [897, 388] width 144 height 11
checkbox Tanger "false"
checkbox commodités "false"
checkbox mer "false"
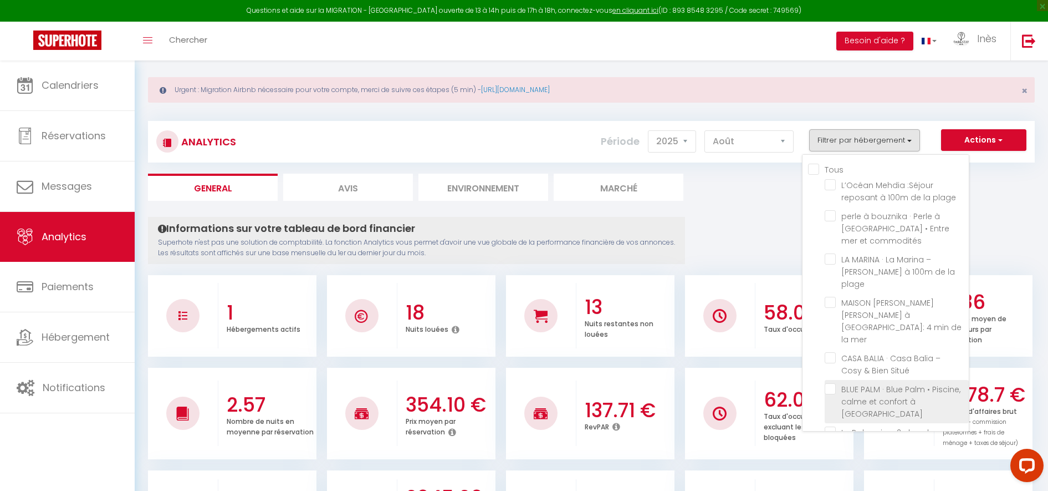
checkbox Cotta "false"
checkbox BNB "false"
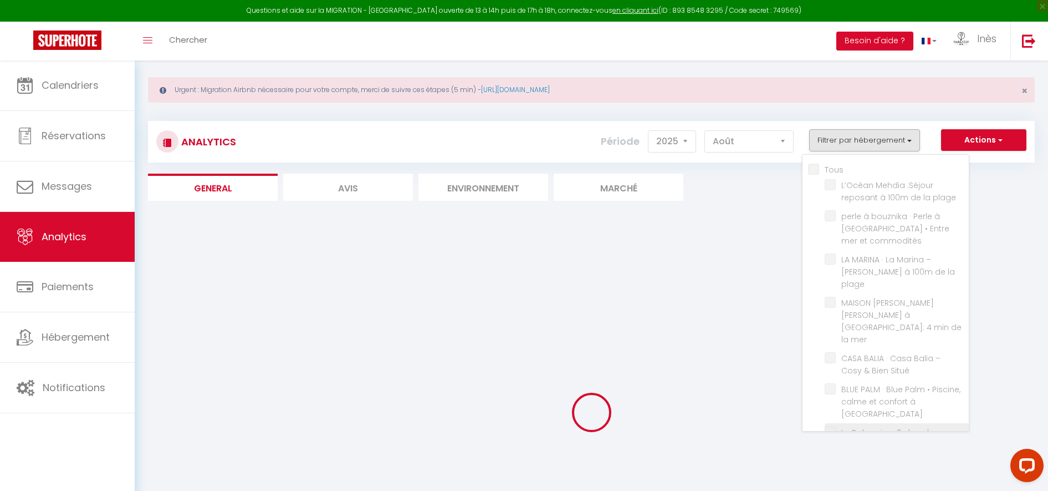
checkbox commodités "false"
checkbox mer "false"
checkbox Cotta "false"
checkbox BNB "false"
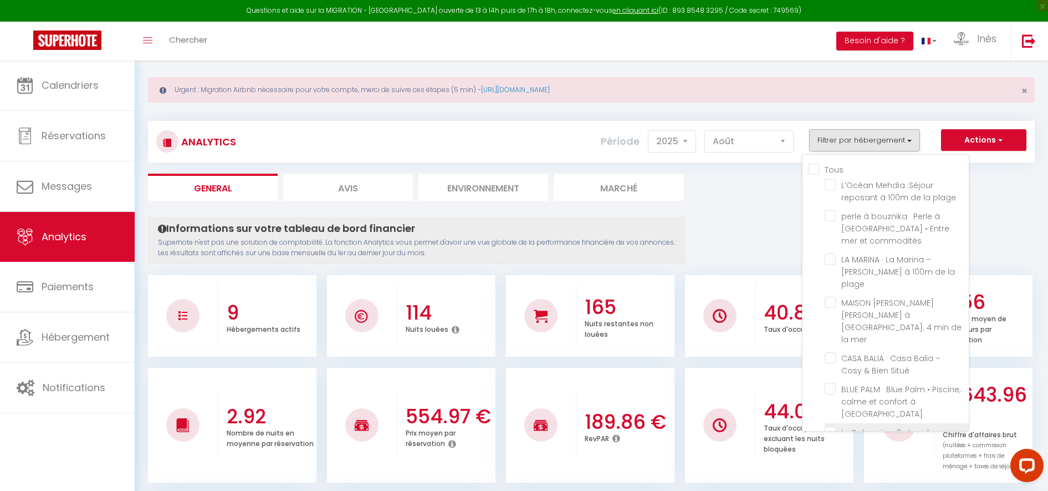
click at [833, 426] on mer "checkbox" at bounding box center [897, 431] width 144 height 11
checkbox mer "true"
checkbox commodités "false"
checkbox mer "false"
checkbox Cotta "false"
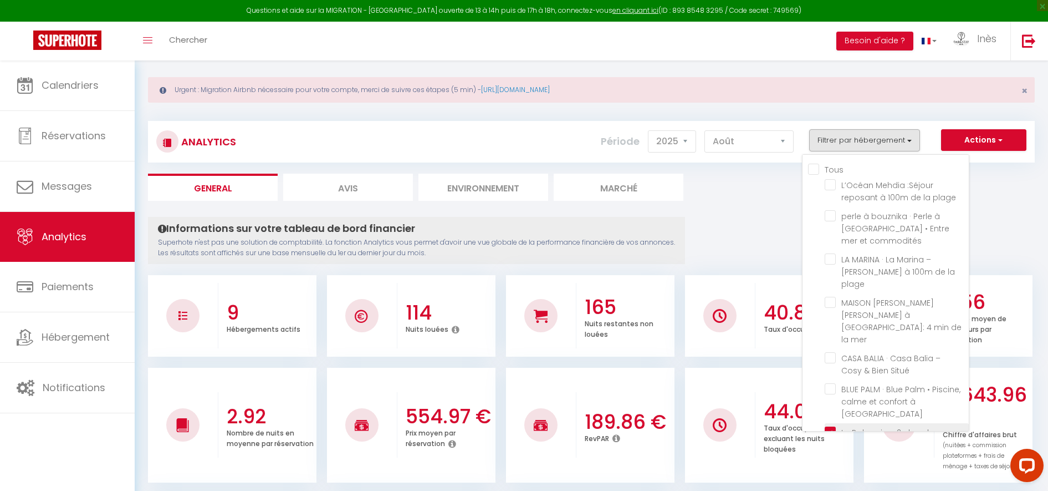
checkbox BNB "false"
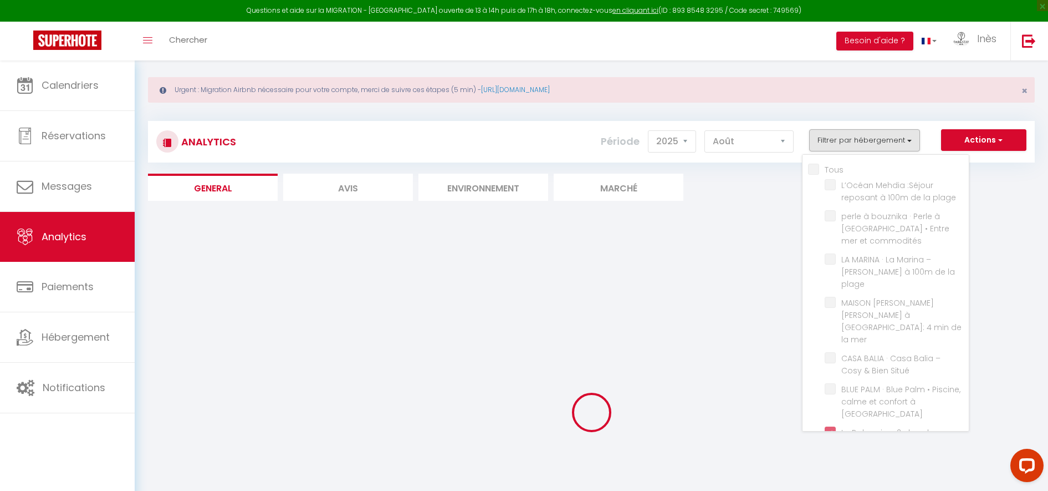
checkbox commodités "false"
checkbox mer "false"
checkbox Cotta "false"
checkbox BNB "false"
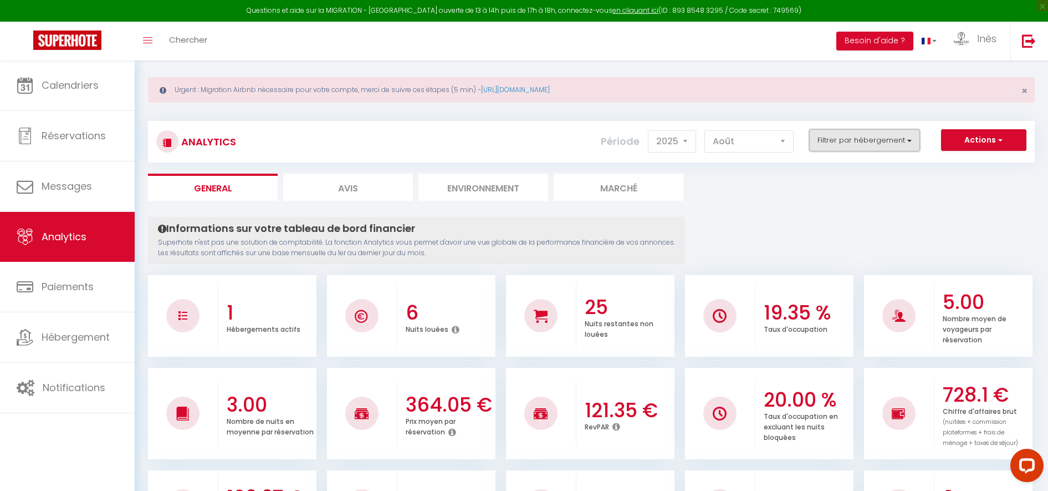
click at [843, 140] on button "Filtrer par hébergement" at bounding box center [864, 140] width 111 height 22
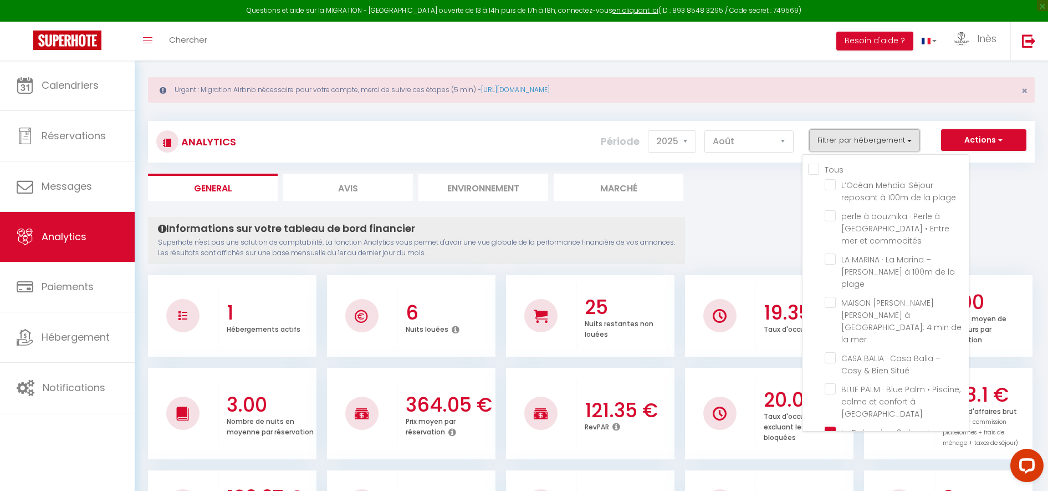
click at [843, 140] on button "Filtrer par hébergement" at bounding box center [864, 140] width 111 height 22
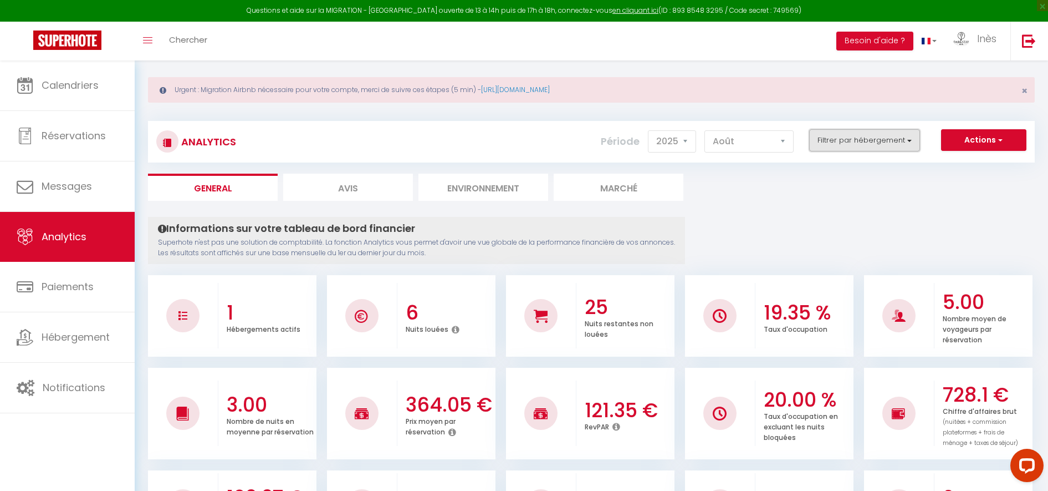
click at [849, 136] on button "Filtrer par hébergement" at bounding box center [864, 140] width 111 height 22
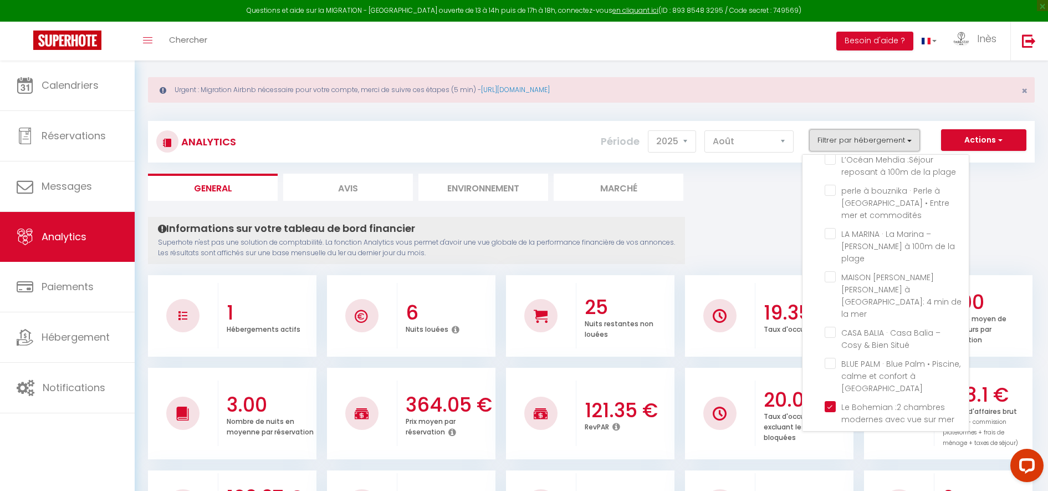
scroll to position [33, 0]
click at [874, 393] on mer "checkbox" at bounding box center [897, 398] width 144 height 11
checkbox mer "false"
checkbox commodités "false"
checkbox mer "false"
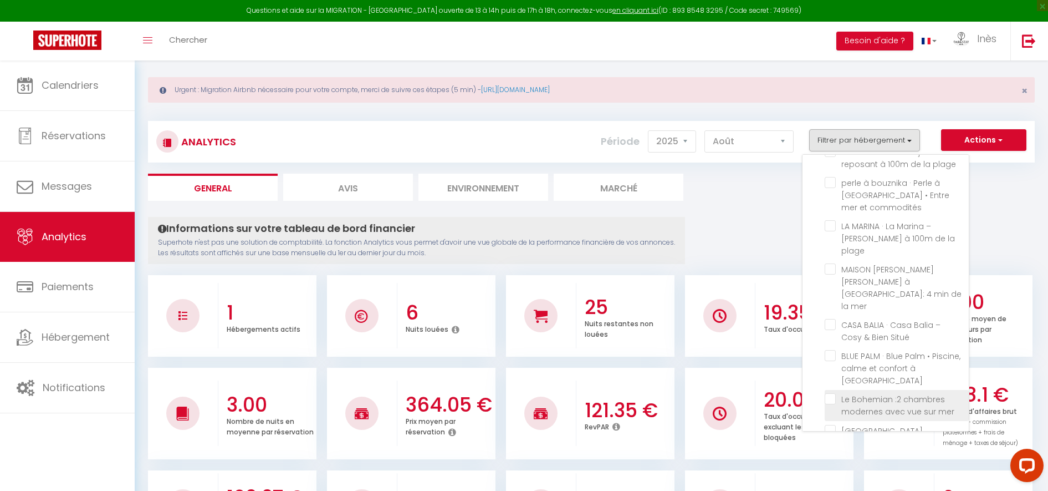
checkbox Cotta "false"
checkbox BNB "false"
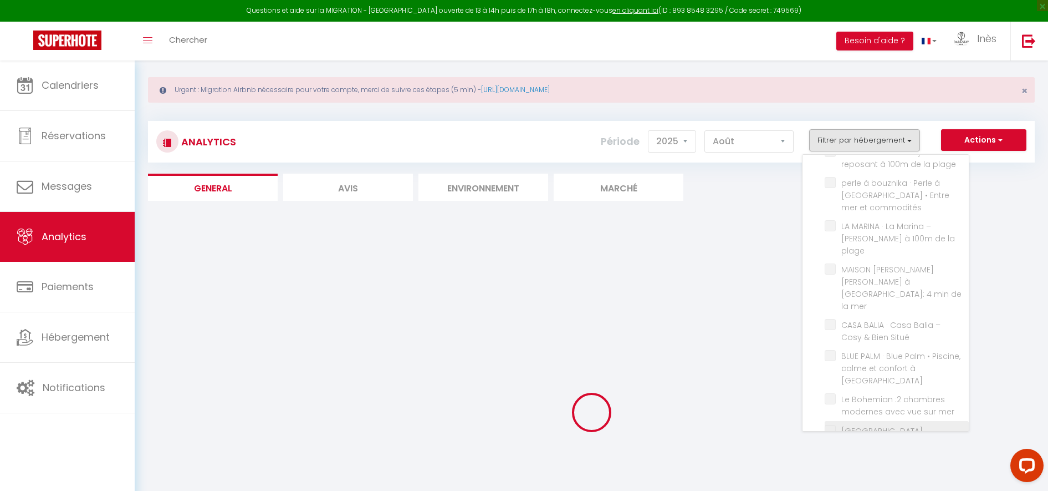
checkbox commodités "false"
checkbox mer "false"
checkbox Cotta "false"
checkbox BNB "false"
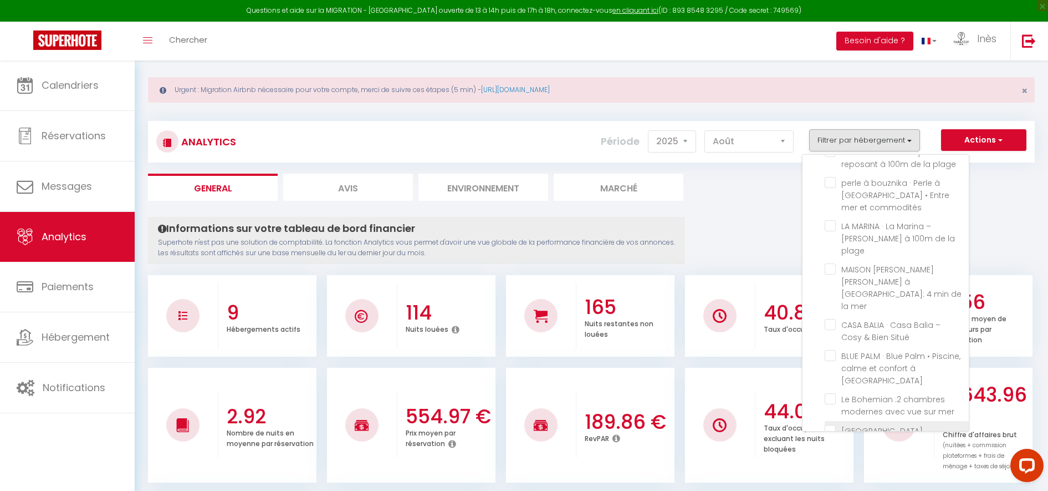
click at [836, 424] on Cotta "checkbox" at bounding box center [897, 429] width 144 height 11
checkbox Cotta "true"
checkbox commodités "false"
checkbox mer "false"
checkbox BNB "false"
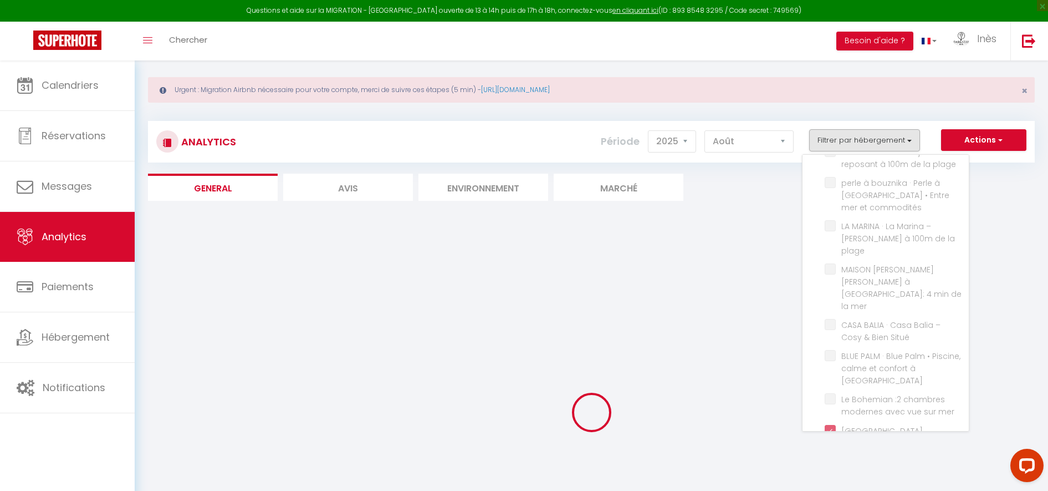
checkbox commodités "false"
checkbox mer "false"
checkbox BNB "false"
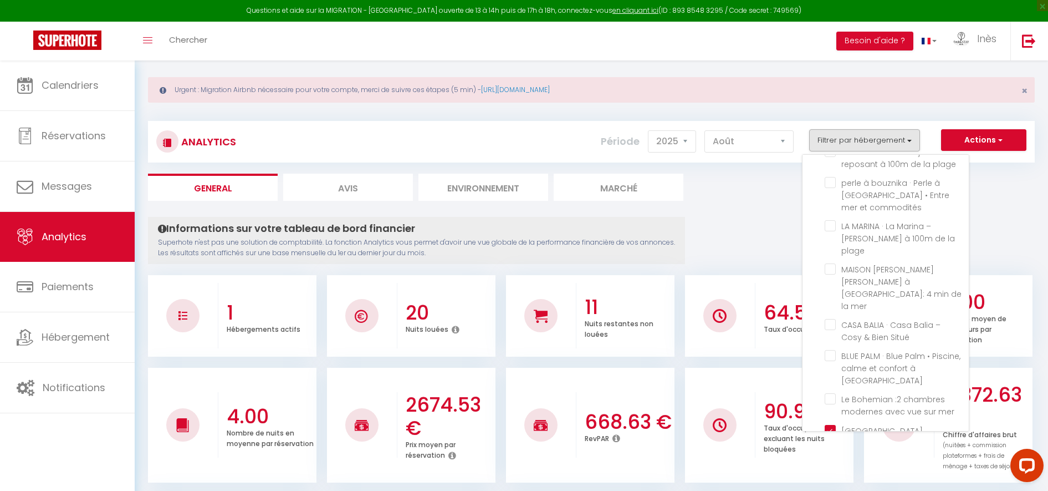
click at [737, 193] on ul "General Avis Environnement Marché" at bounding box center [591, 186] width 887 height 27
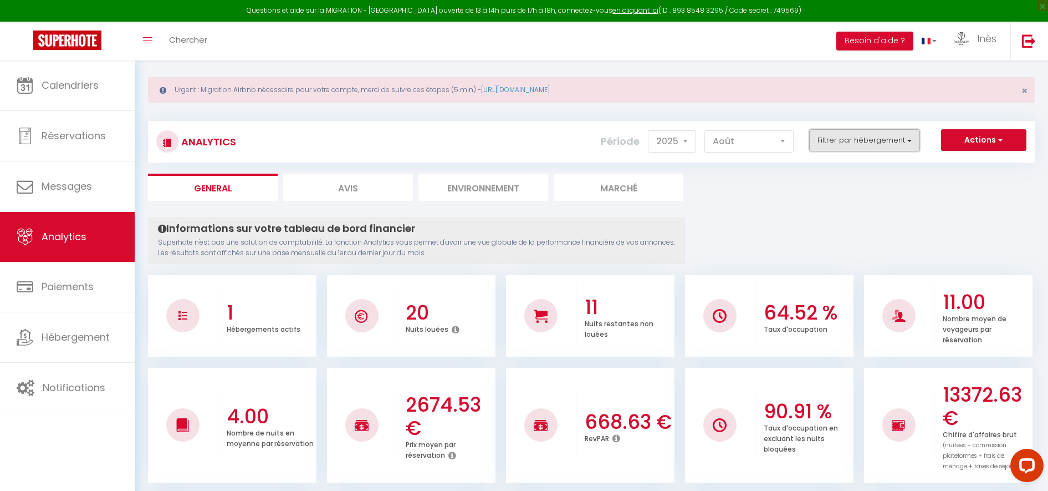
click at [846, 141] on button "Filtrer par hébergement" at bounding box center [864, 140] width 111 height 22
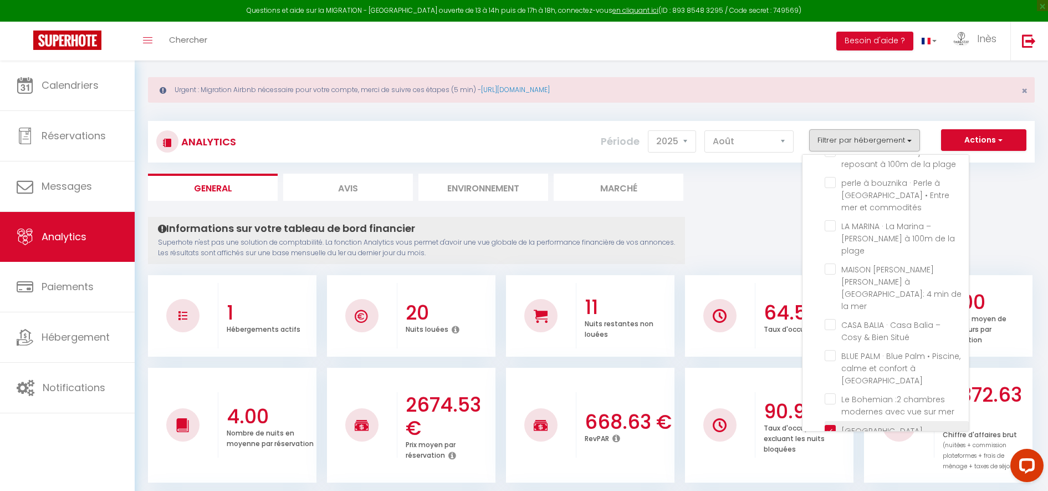
click at [830, 424] on Cotta "checkbox" at bounding box center [897, 429] width 144 height 11
checkbox Cotta "false"
checkbox commodités "false"
checkbox mer "false"
checkbox BNB "false"
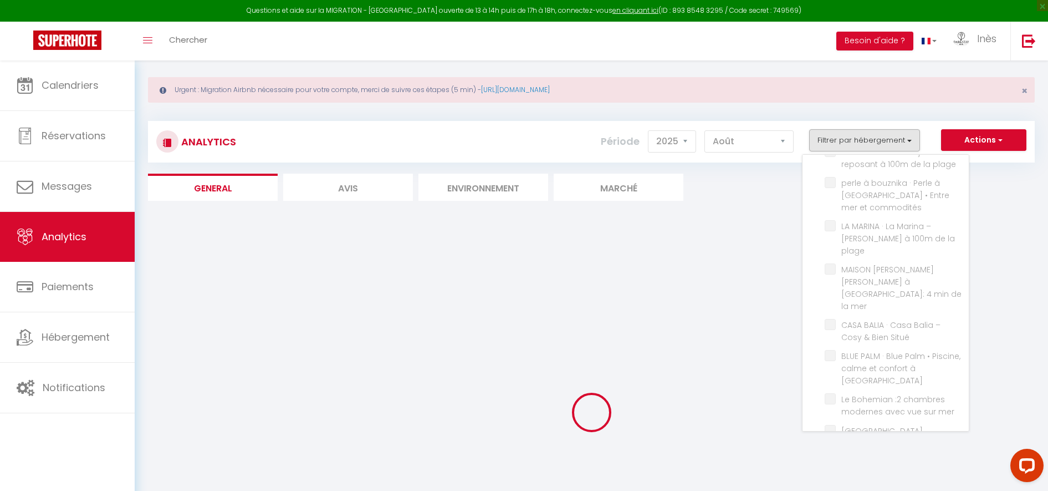
checkbox commodités "false"
checkbox mer "false"
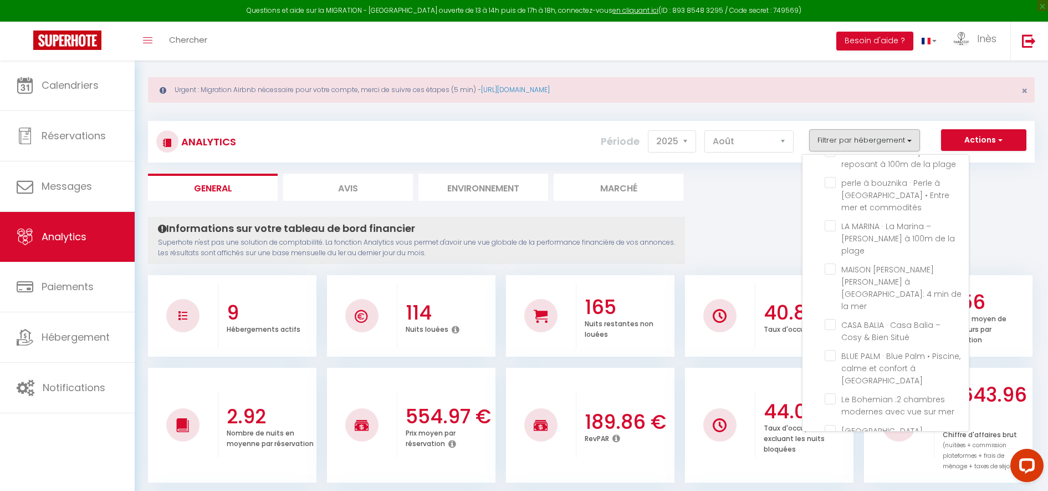
click at [832, 443] on BNB "checkbox" at bounding box center [897, 448] width 144 height 11
checkbox BNB "true"
checkbox commodités "false"
checkbox mer "false"
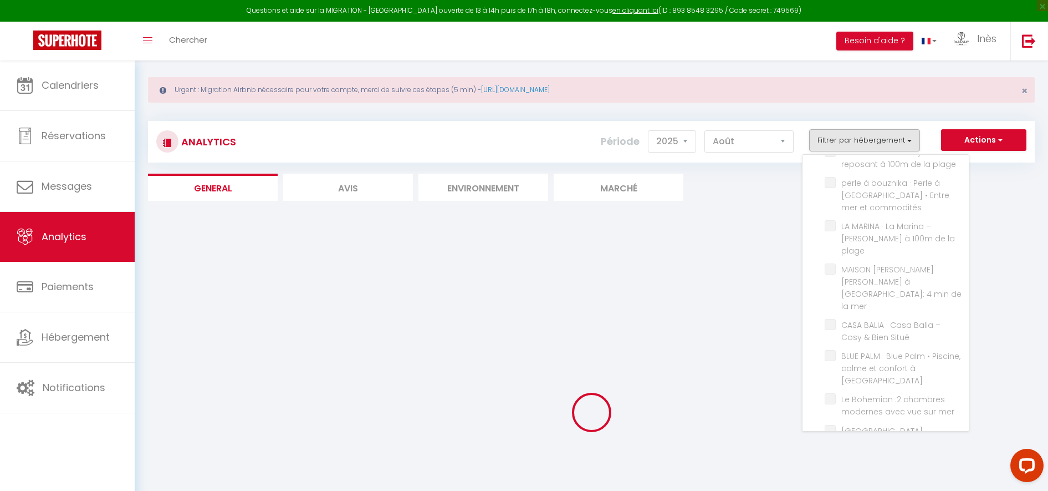
checkbox commodités "false"
checkbox mer "false"
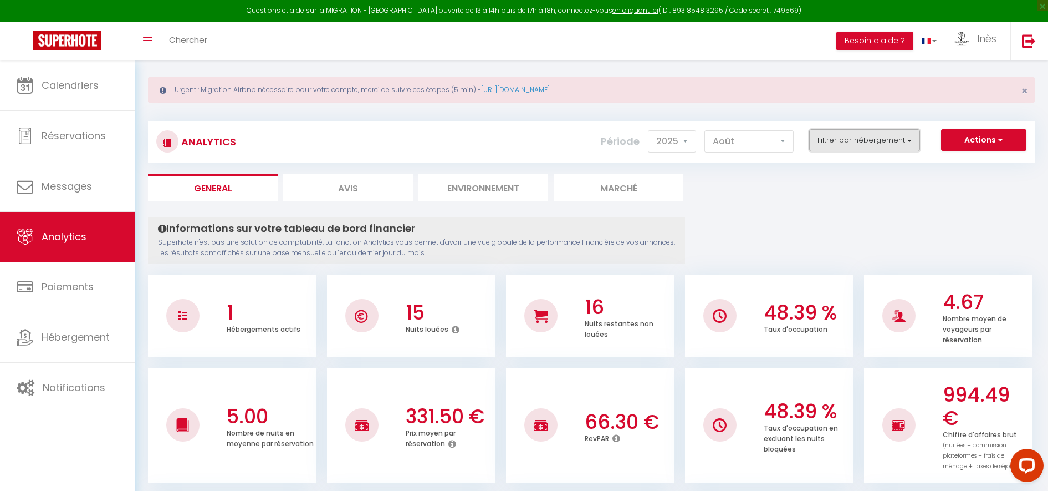
click at [858, 146] on button "Filtrer par hébergement" at bounding box center [864, 140] width 111 height 22
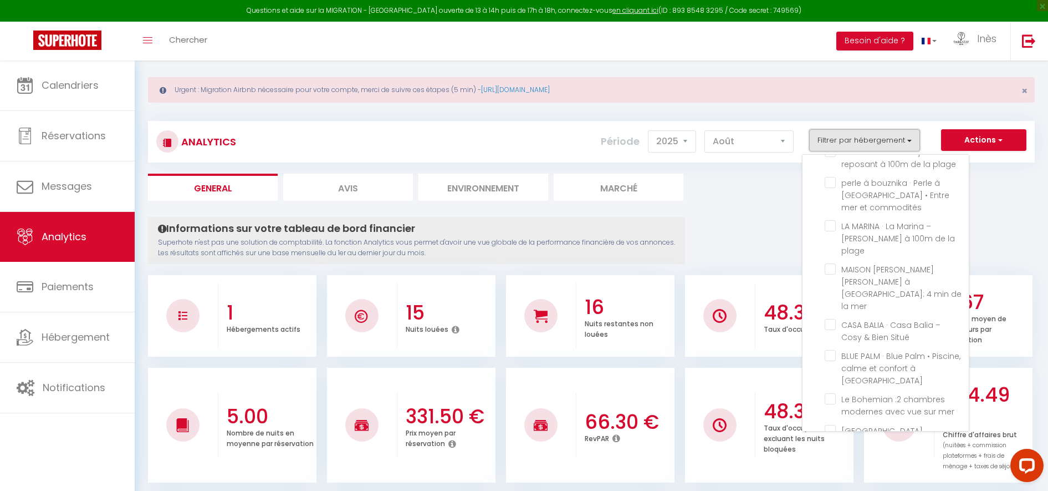
click at [858, 146] on button "Filtrer par hébergement" at bounding box center [864, 140] width 111 height 22
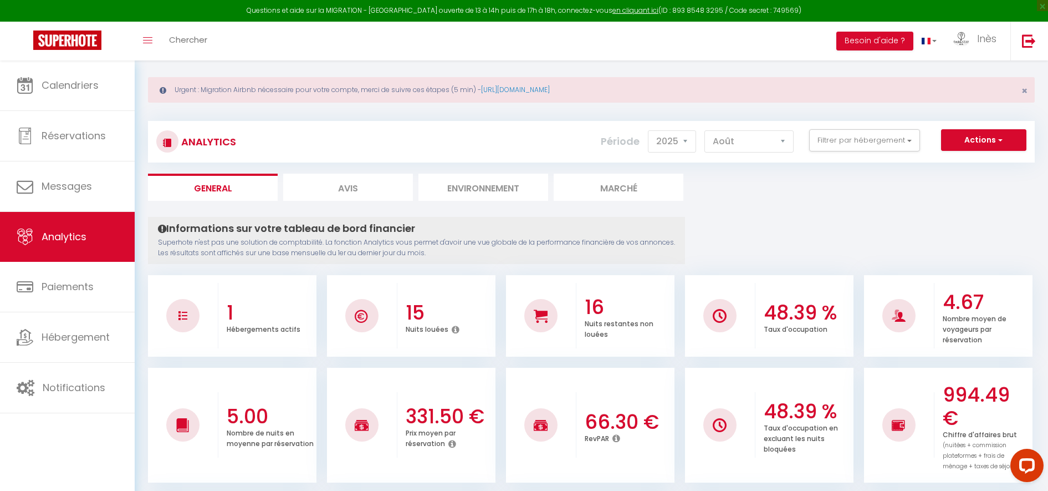
click at [774, 175] on ul "General Avis Environnement Marché" at bounding box center [591, 186] width 887 height 27
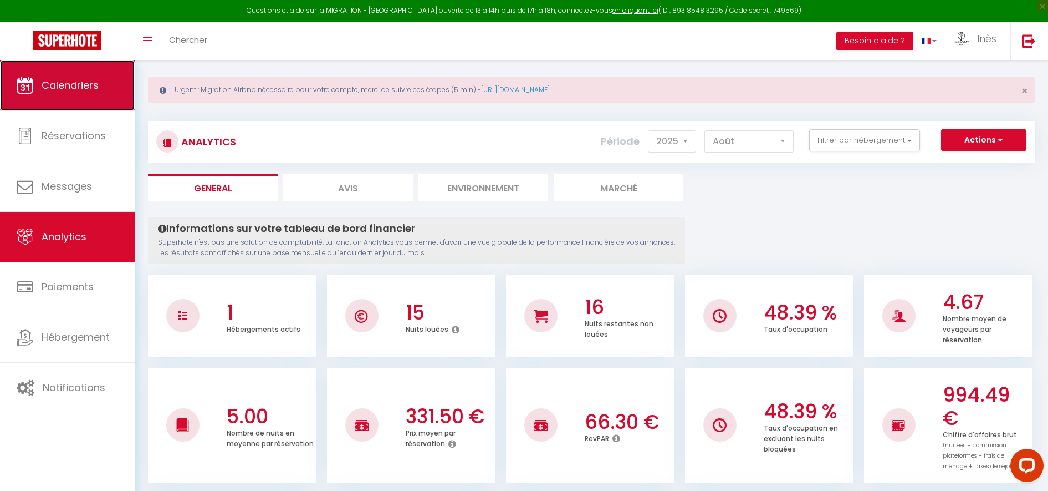
click at [85, 91] on span "Calendriers" at bounding box center [70, 85] width 57 height 14
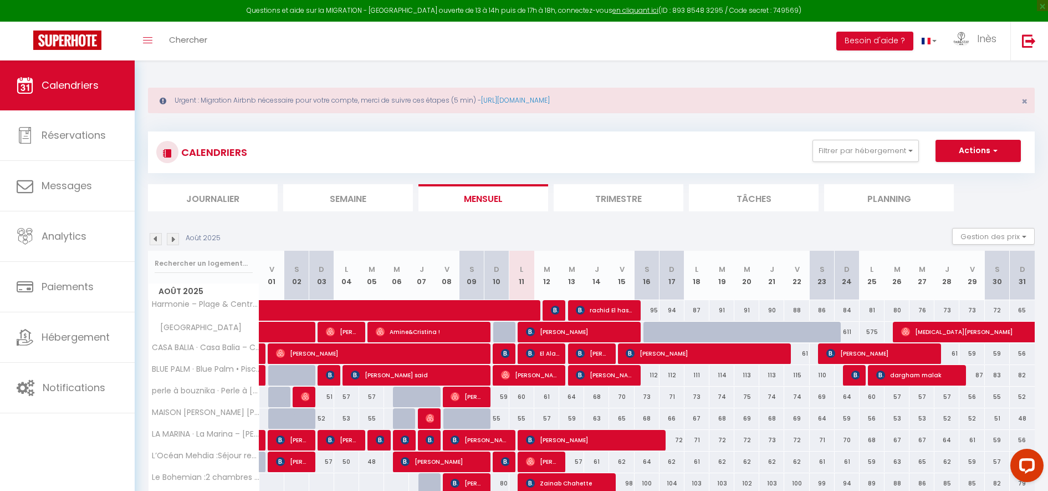
click at [421, 54] on div "Toggle menubar Chercher BUTTON Besoin d'aide ? [PERSON_NAME] Paramètres Équipe" at bounding box center [560, 41] width 960 height 39
click at [599, 306] on span "rachid El hassani" at bounding box center [605, 309] width 58 height 21
select select "OK"
select select "0"
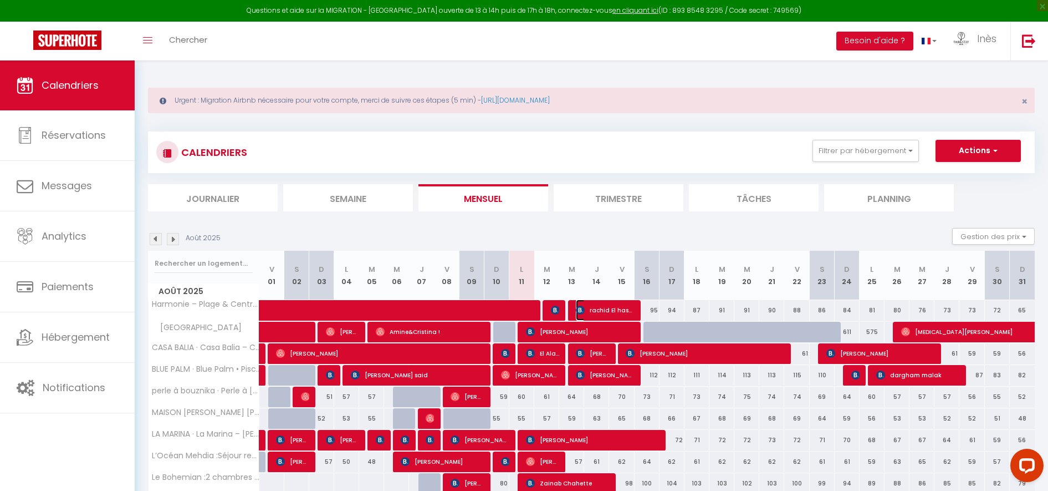
select select "0"
select select "1"
select select
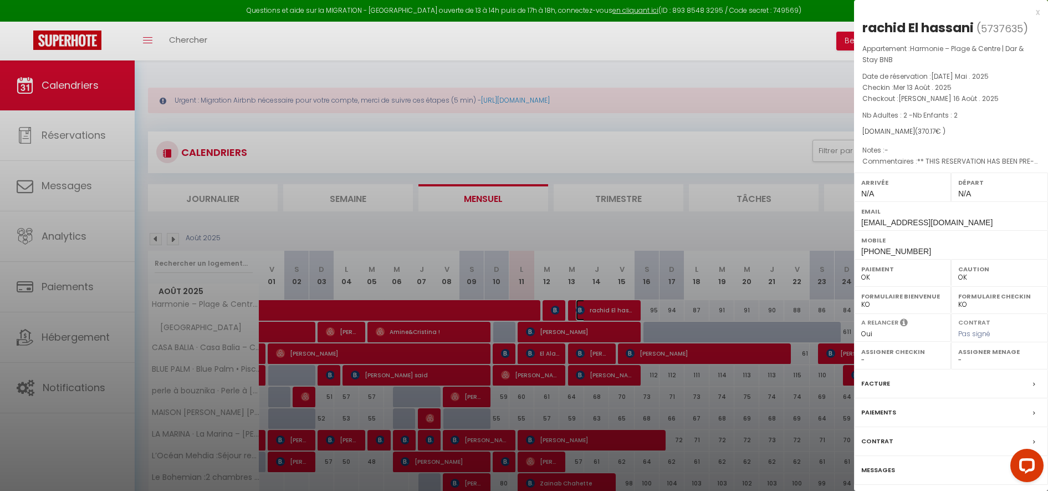
select select "44332"
click at [557, 165] on div at bounding box center [524, 245] width 1048 height 491
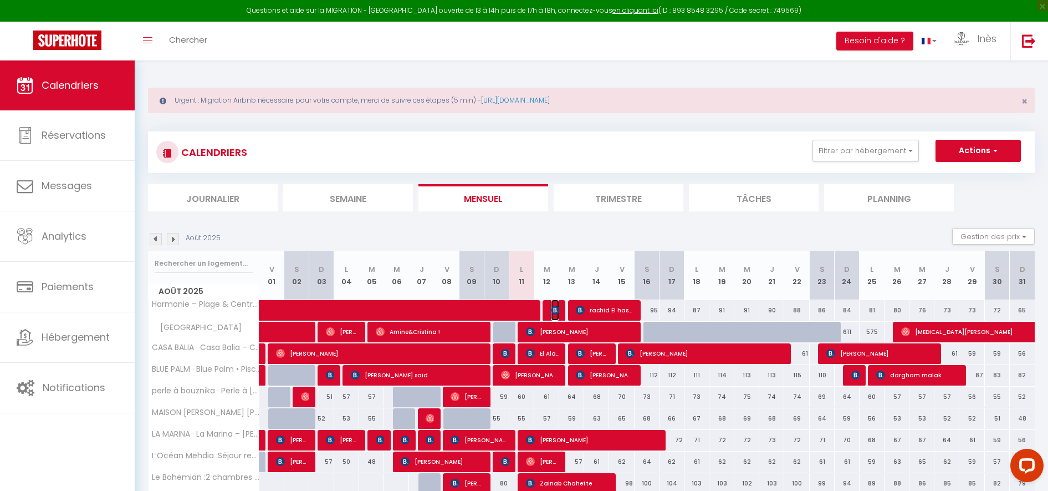
click at [554, 307] on img at bounding box center [555, 309] width 9 height 9
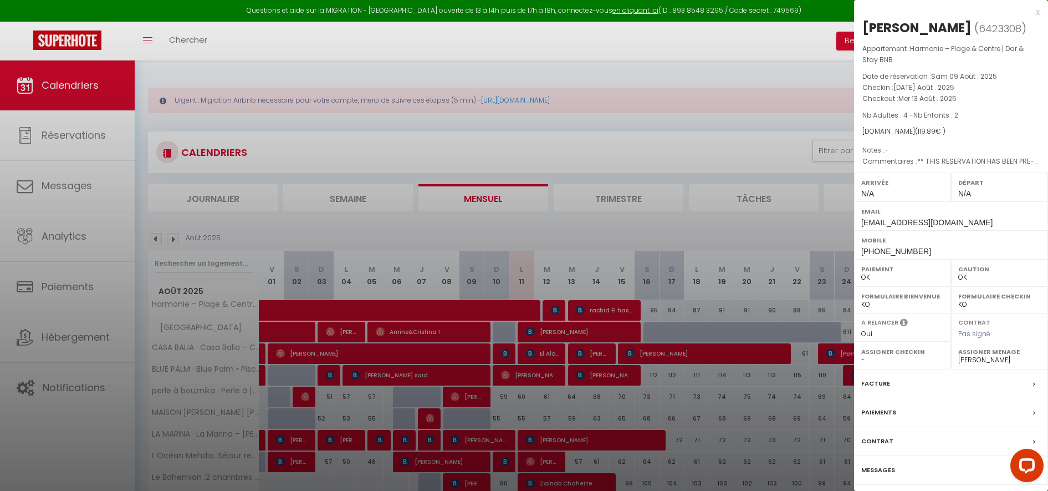
click at [553, 220] on div at bounding box center [524, 245] width 1048 height 491
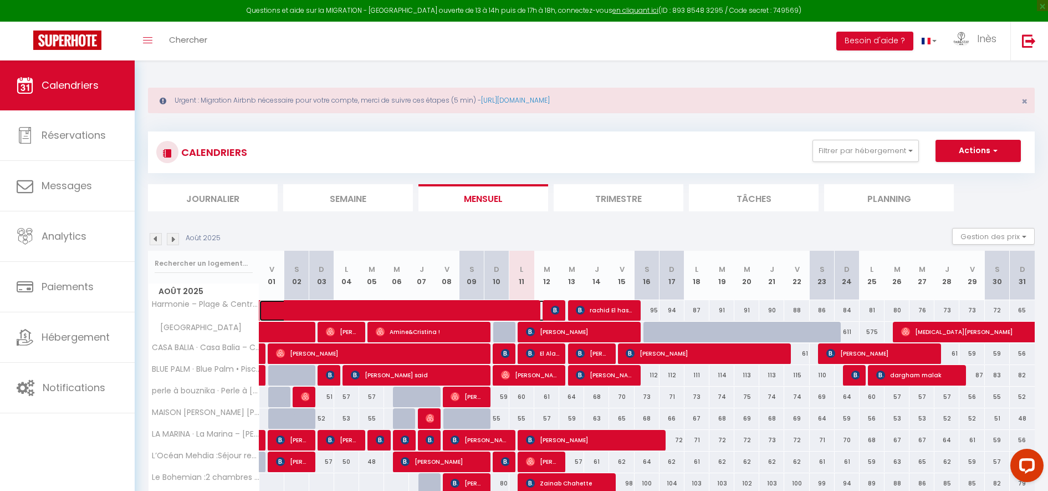
click at [496, 307] on span at bounding box center [416, 310] width 280 height 21
select select
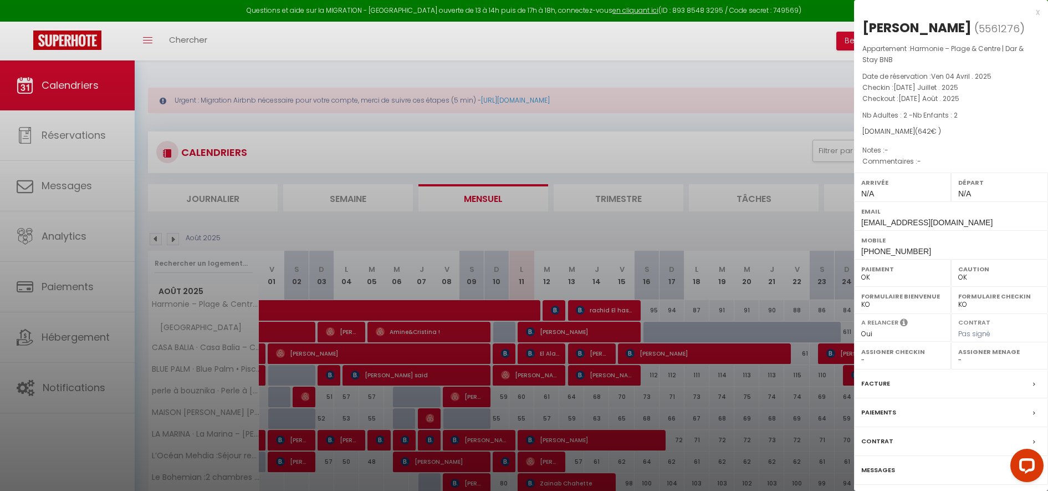
click at [537, 228] on div at bounding box center [524, 245] width 1048 height 491
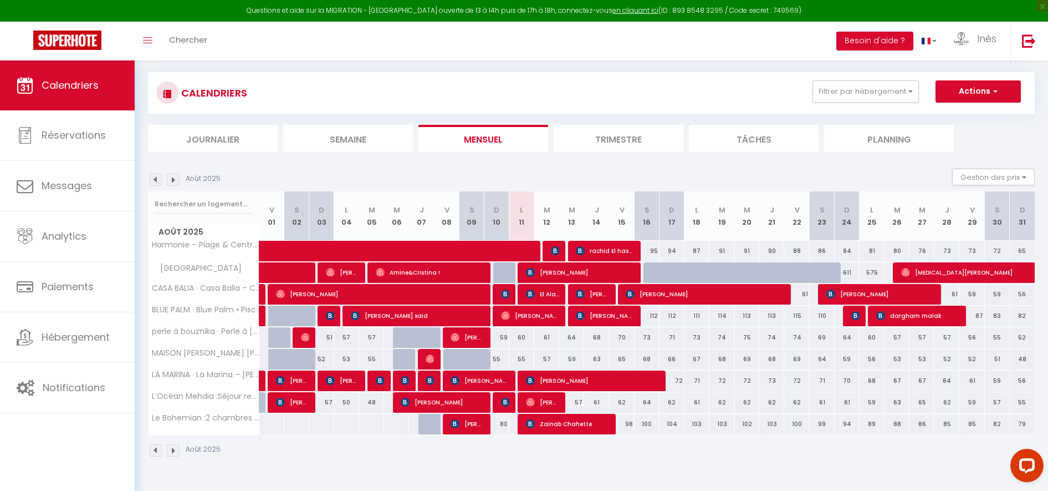
scroll to position [60, 0]
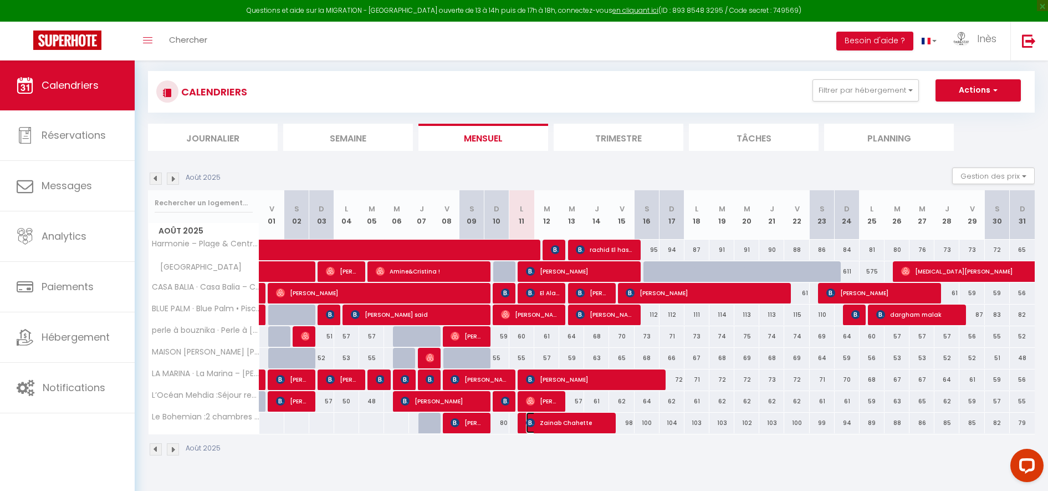
click at [557, 420] on span "Zainab Chahette" at bounding box center [567, 422] width 83 height 21
select select "KO"
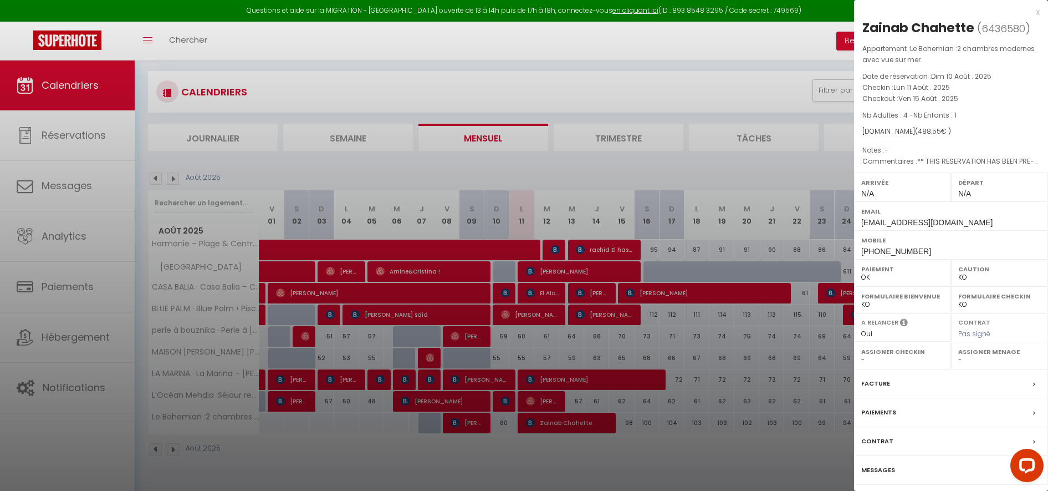
click at [548, 447] on div at bounding box center [524, 245] width 1048 height 491
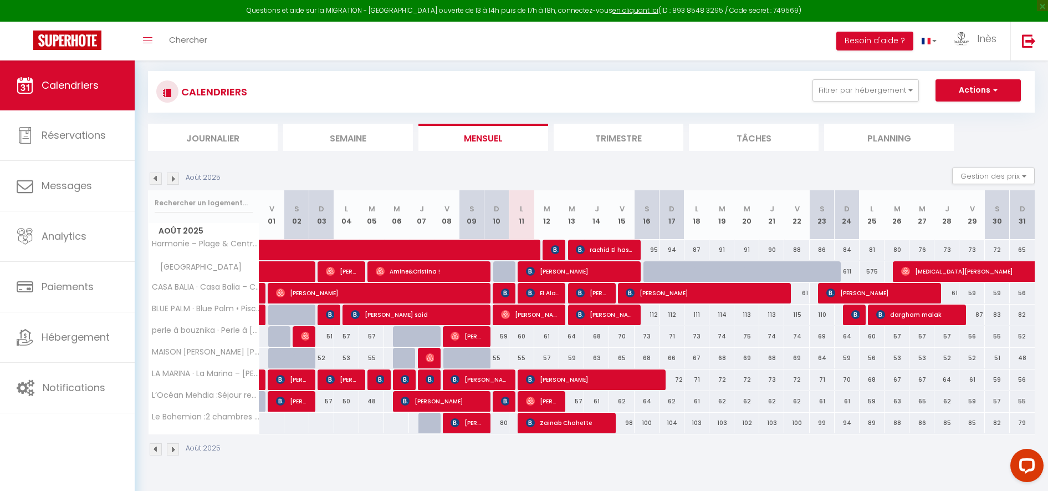
click at [155, 177] on img at bounding box center [156, 178] width 12 height 12
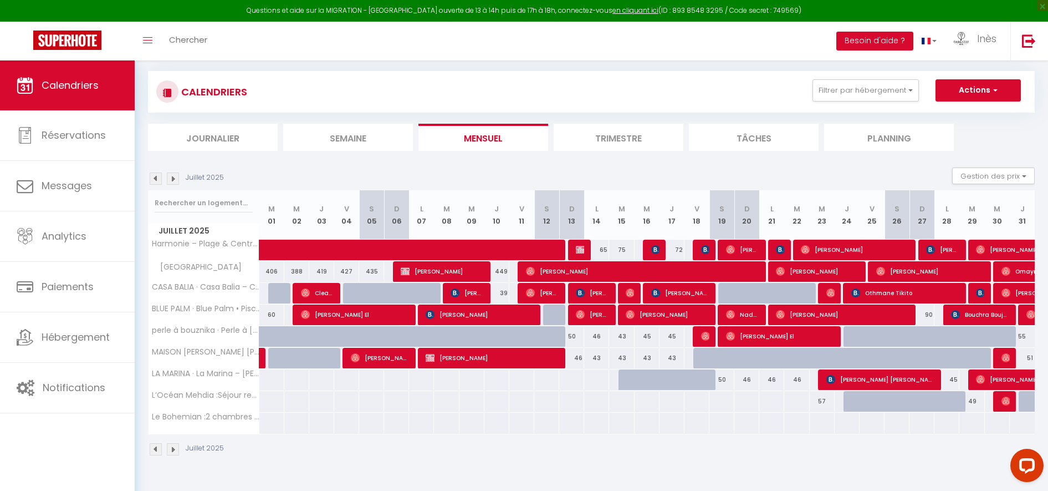
click at [171, 179] on img at bounding box center [173, 178] width 12 height 12
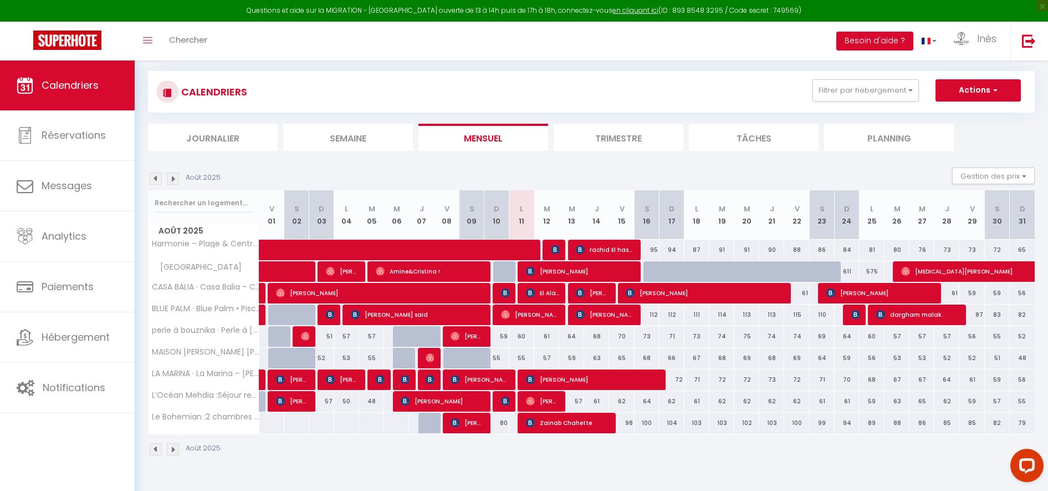
click at [374, 458] on div "Août 2025" at bounding box center [591, 450] width 887 height 33
click at [271, 469] on div "Urgent : Migration Airbnb nécessaire pour votre compte, merci de suivre ces éta…" at bounding box center [591, 240] width 913 height 480
click at [159, 177] on img at bounding box center [156, 178] width 12 height 12
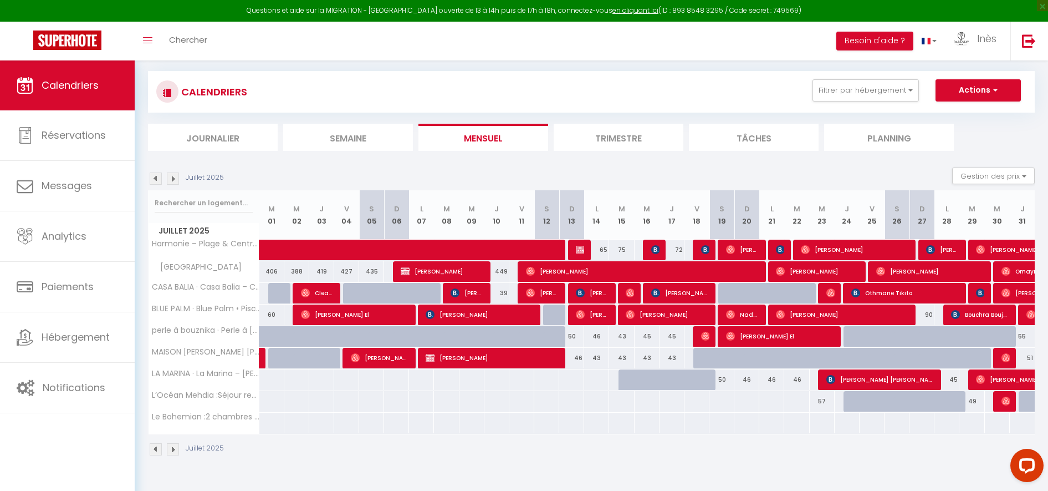
click at [175, 178] on img at bounding box center [173, 178] width 12 height 12
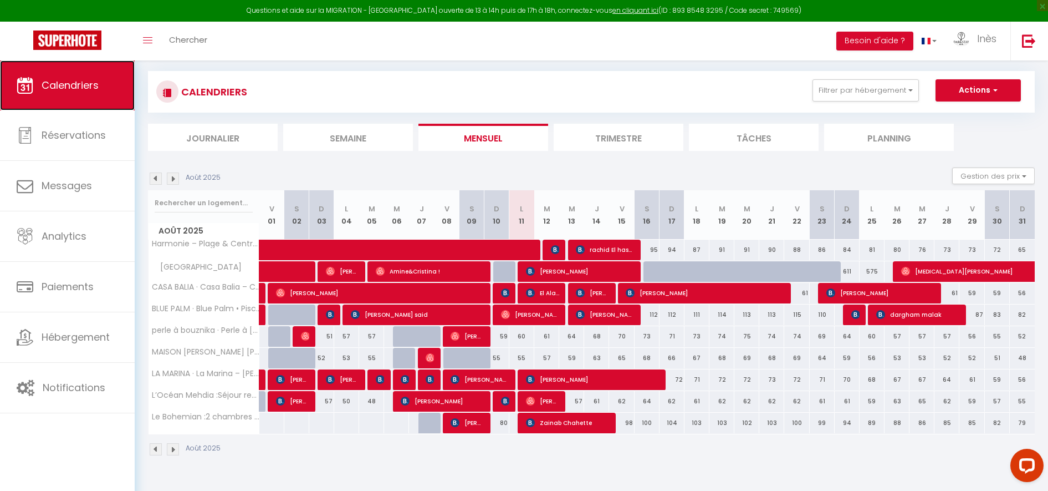
click at [99, 86] on span "Calendriers" at bounding box center [70, 85] width 57 height 14
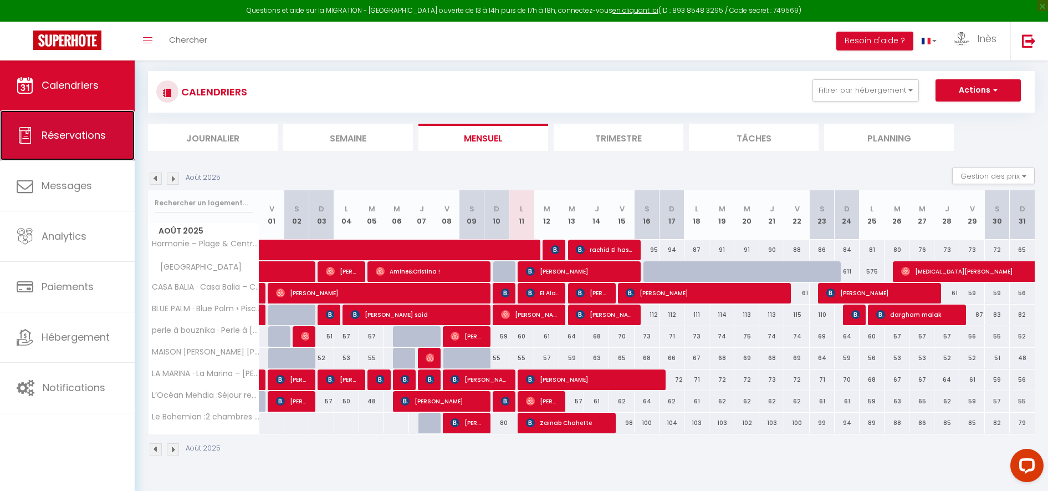
click at [58, 156] on link "Réservations" at bounding box center [67, 135] width 135 height 50
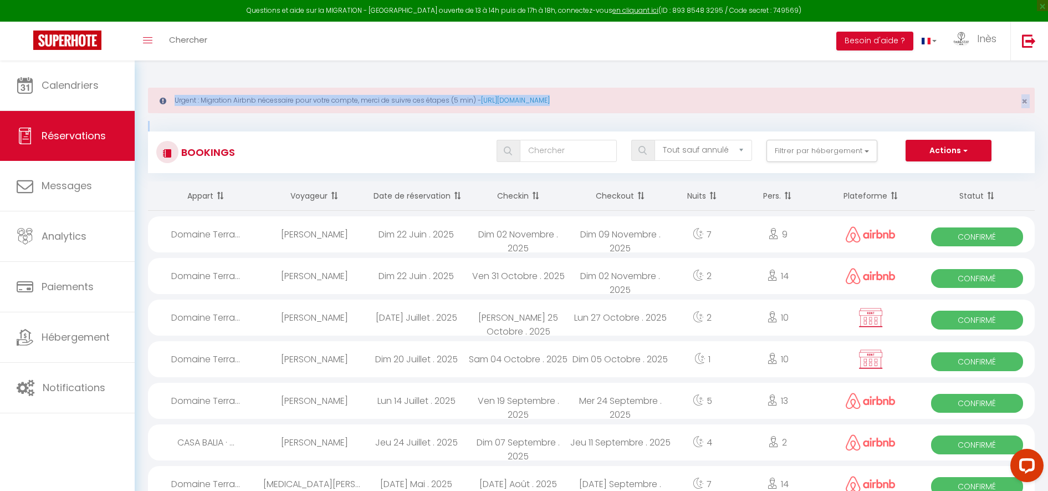
drag, startPoint x: 142, startPoint y: 73, endPoint x: 159, endPoint y: 115, distance: 45.1
drag, startPoint x: 159, startPoint y: 115, endPoint x: 141, endPoint y: 121, distance: 18.9
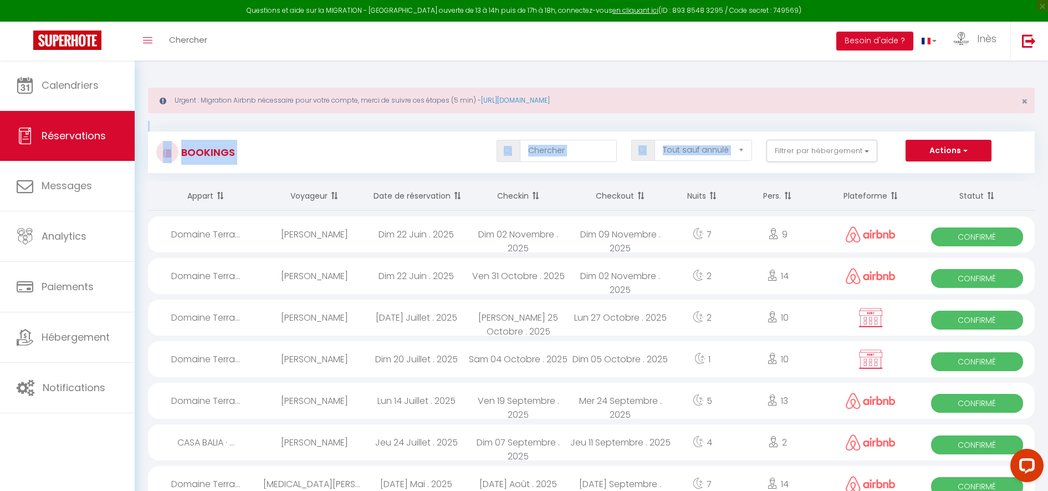
drag, startPoint x: 141, startPoint y: 121, endPoint x: 142, endPoint y: 183, distance: 61.5
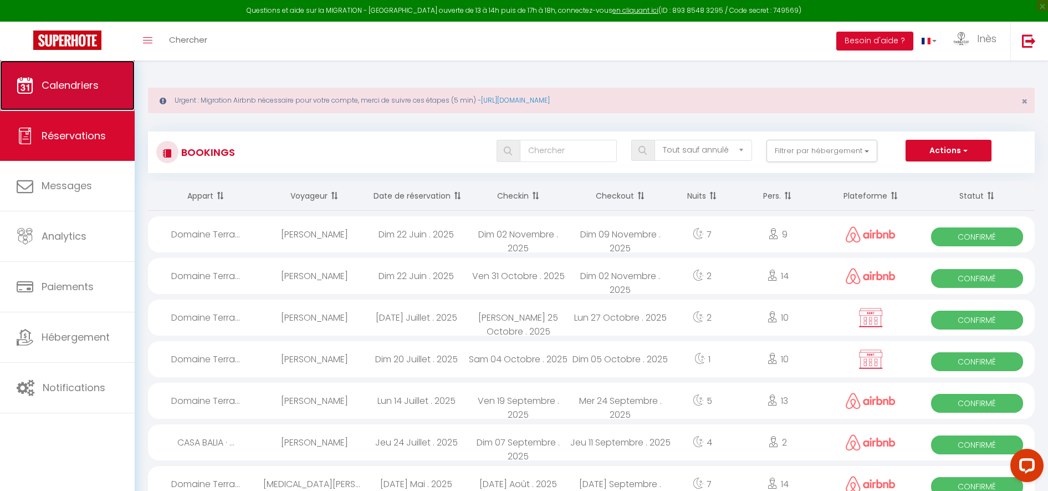
click at [63, 83] on span "Calendriers" at bounding box center [70, 85] width 57 height 14
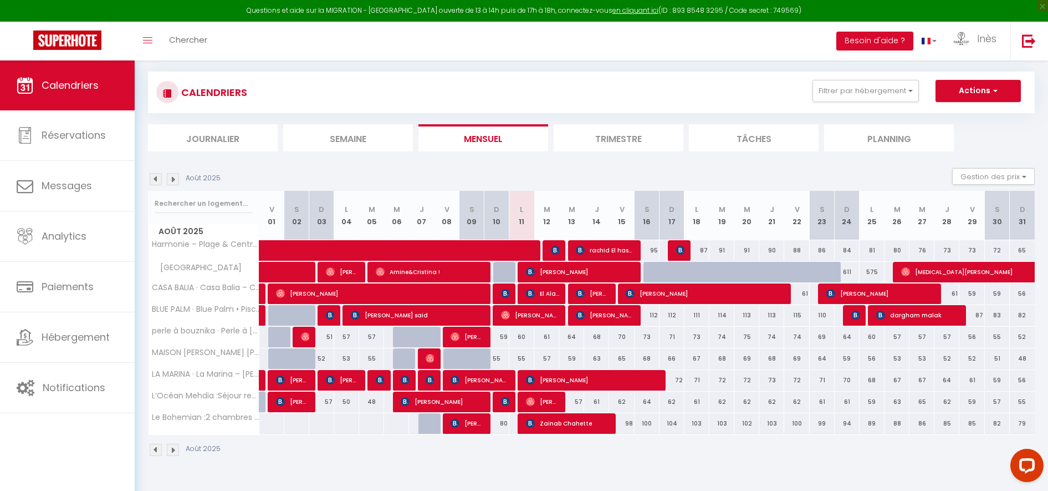
scroll to position [60, 0]
click at [731, 290] on span "[PERSON_NAME]" at bounding box center [705, 292] width 158 height 21
select select "OK"
select select "KO"
select select "0"
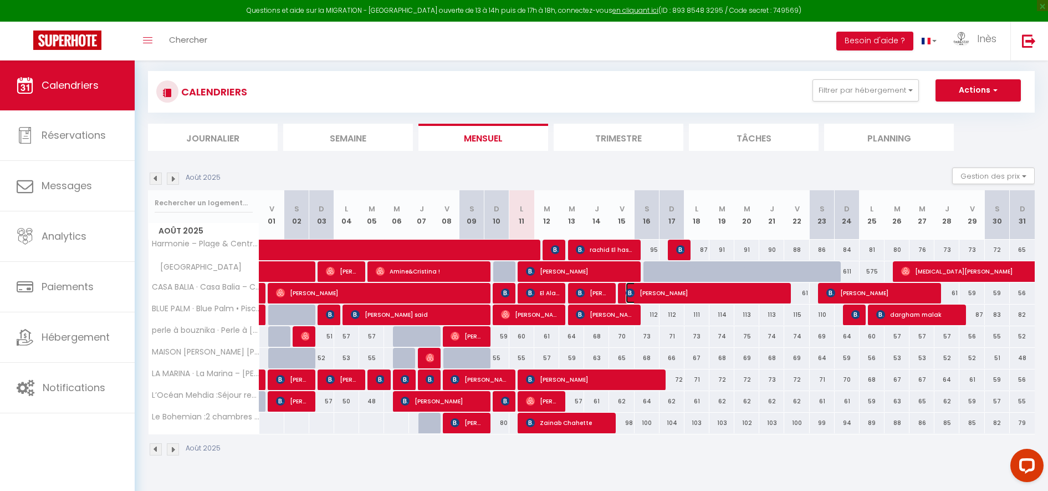
select select "0"
select select "1"
select select
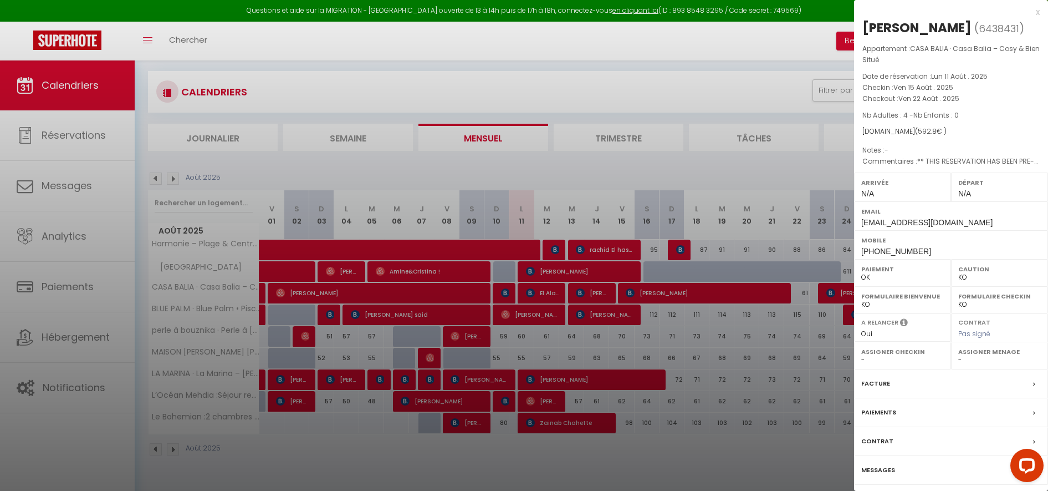
click at [876, 385] on label "Facture" at bounding box center [875, 383] width 29 height 12
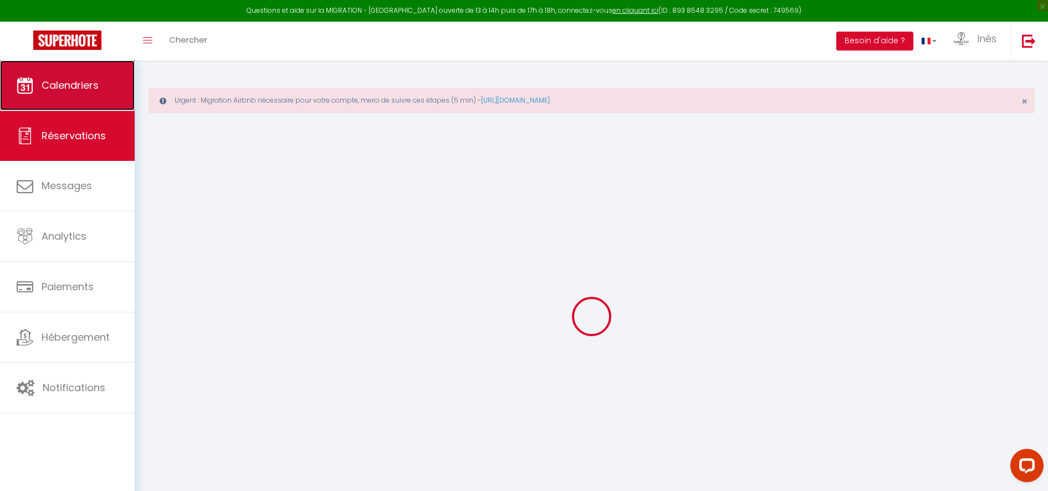
click at [88, 87] on span "Calendriers" at bounding box center [70, 85] width 57 height 14
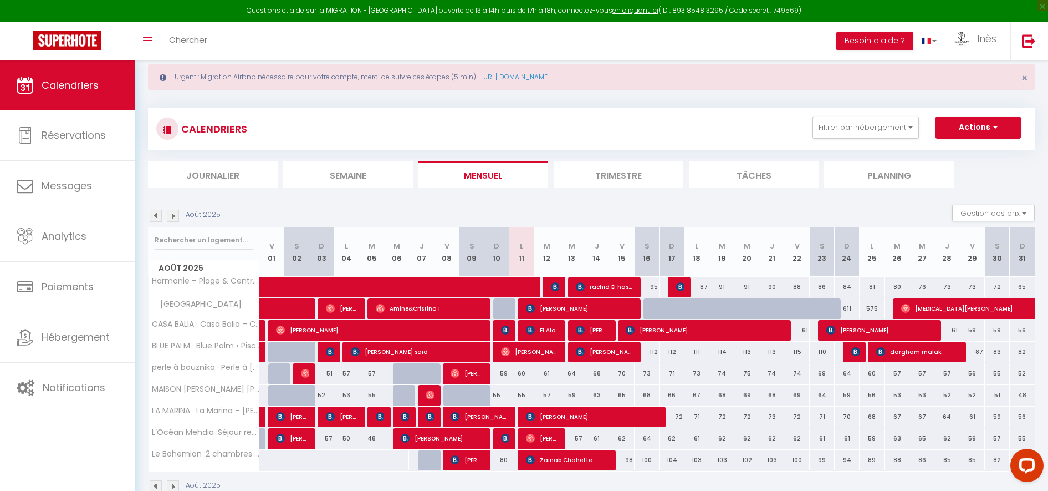
click at [98, 465] on div "Calendriers Réservations Messages Analytics Paiements Hébergement Notifications" at bounding box center [67, 287] width 135 height 454
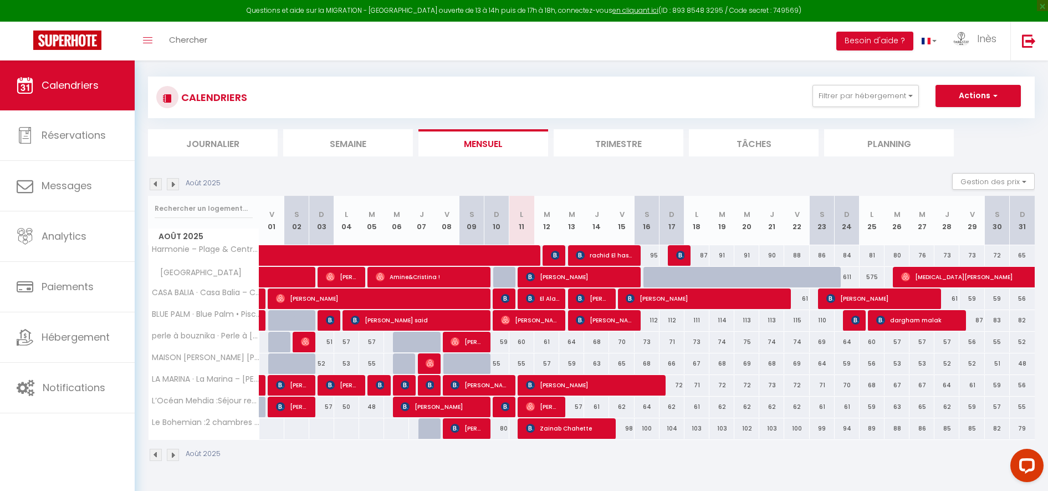
scroll to position [60, 0]
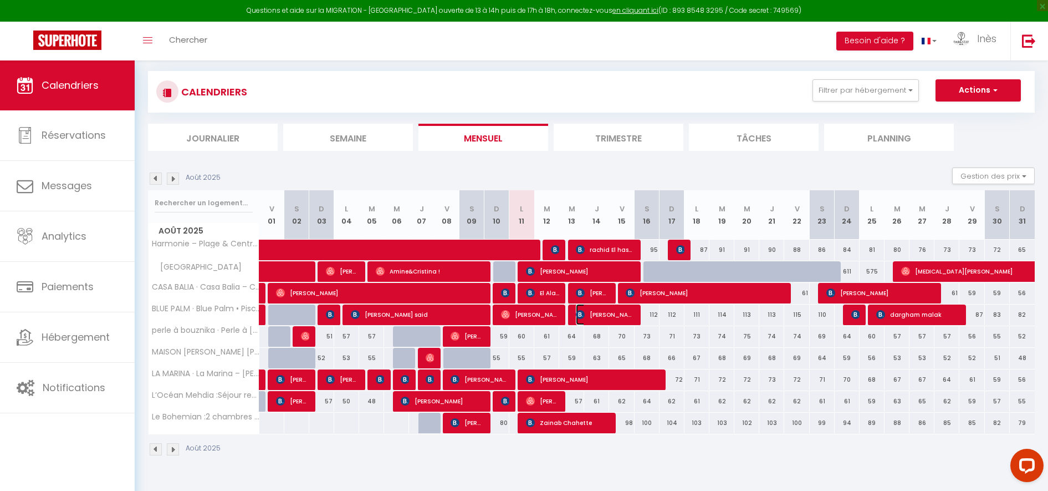
click at [605, 318] on span "[PERSON_NAME]" at bounding box center [605, 314] width 58 height 21
select select "OK"
select select "KO"
select select "0"
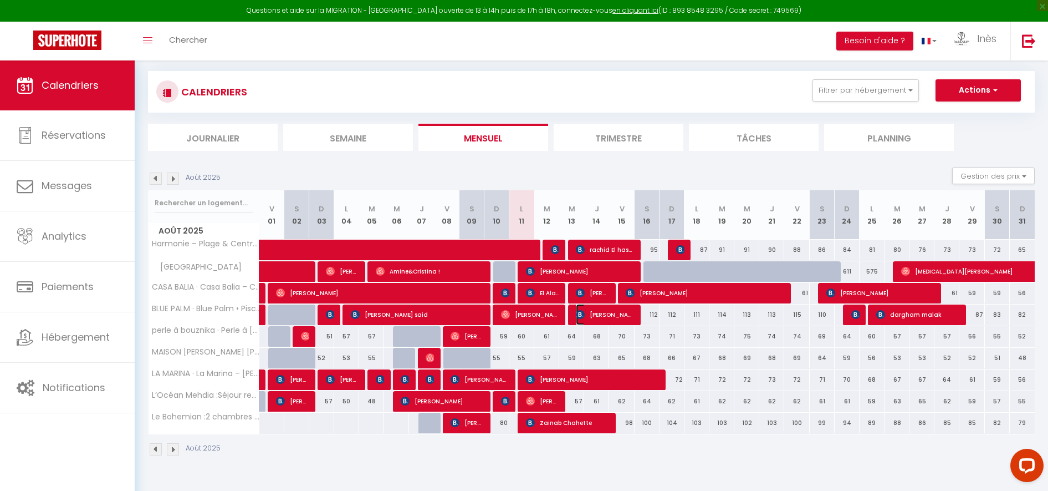
select select "1"
select select
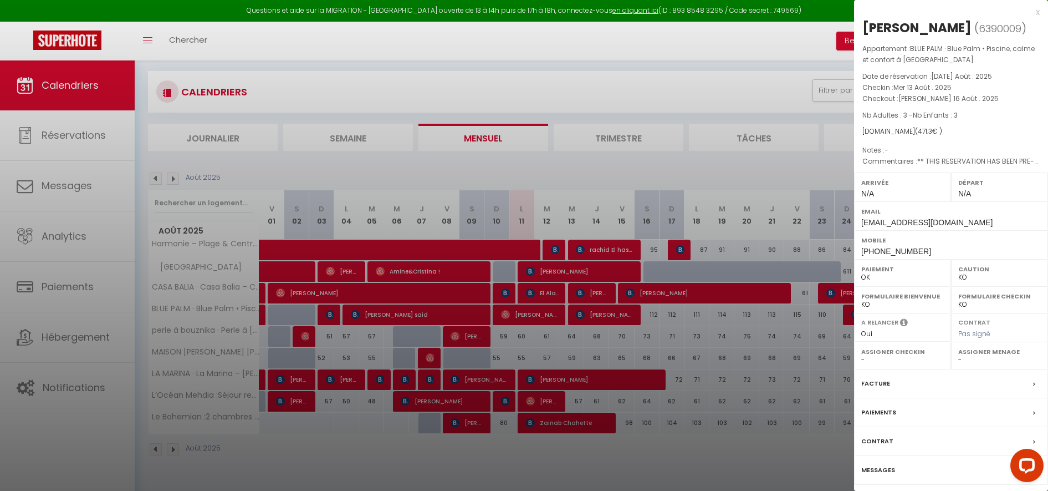
click at [581, 71] on div at bounding box center [524, 245] width 1048 height 491
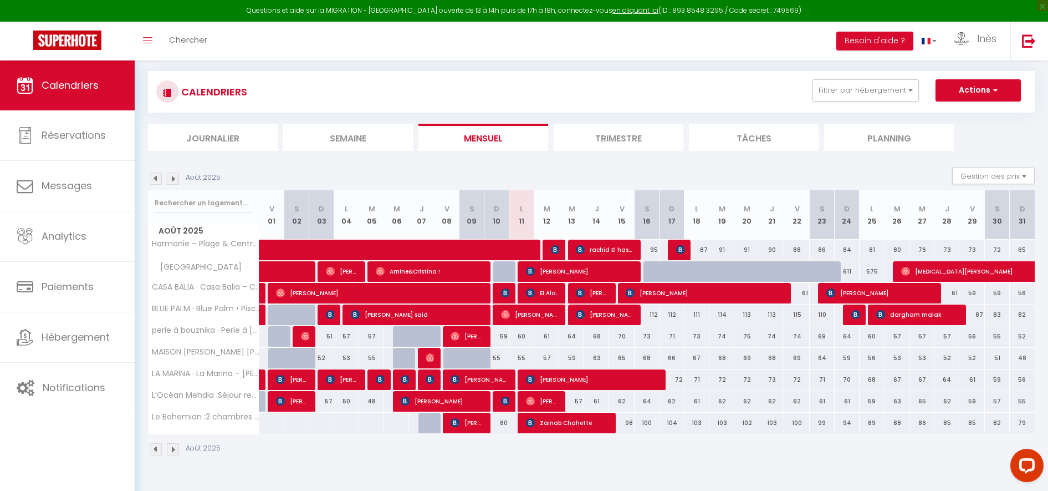
click at [155, 178] on img at bounding box center [156, 178] width 12 height 12
